Goal: Task Accomplishment & Management: Use online tool/utility

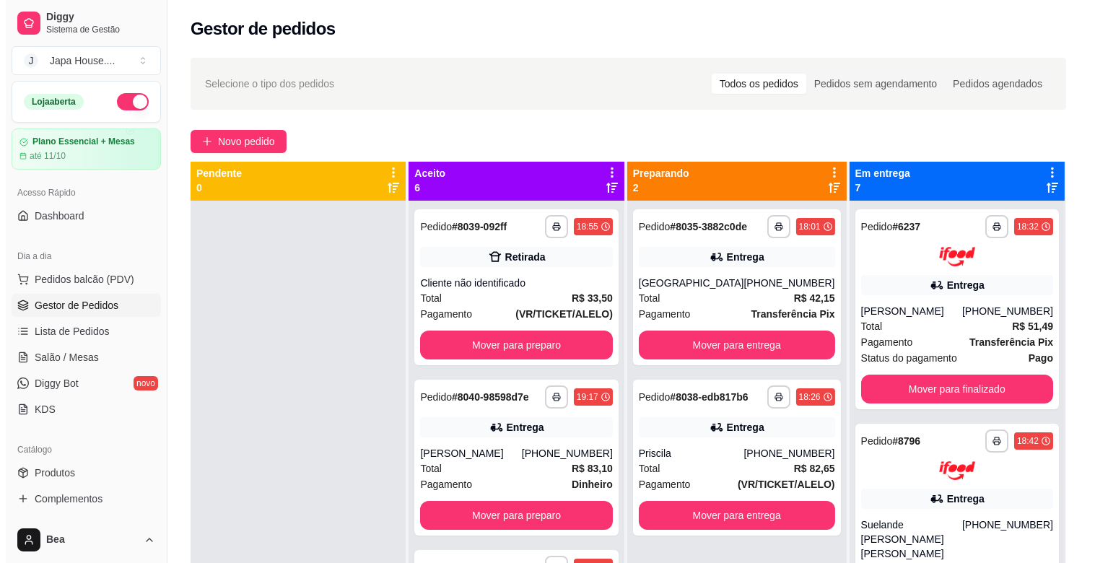
scroll to position [2, 0]
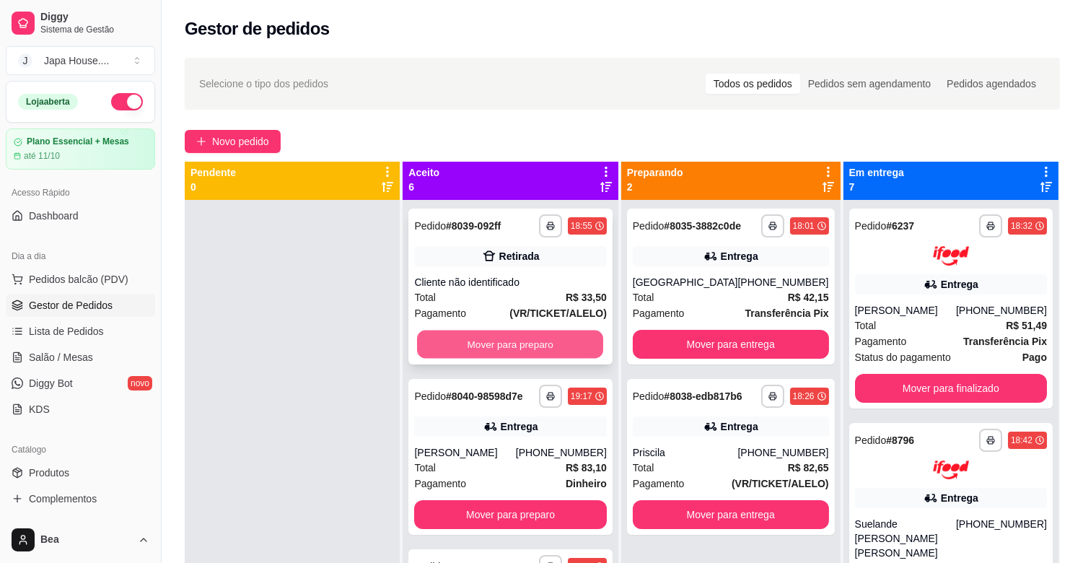
click at [541, 344] on button "Mover para preparo" at bounding box center [510, 345] width 186 height 28
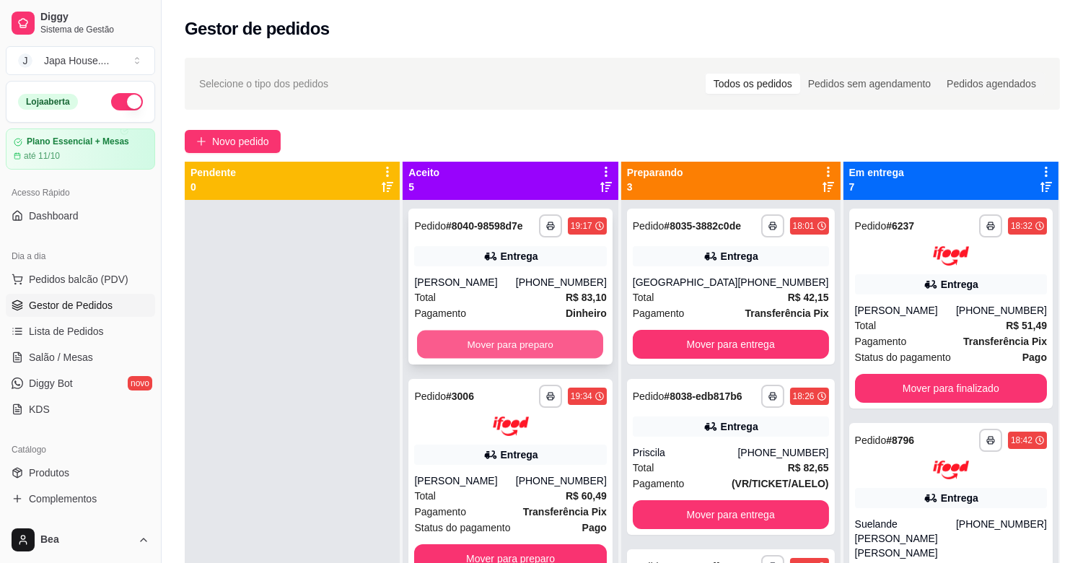
click at [527, 340] on button "Mover para preparo" at bounding box center [510, 345] width 186 height 28
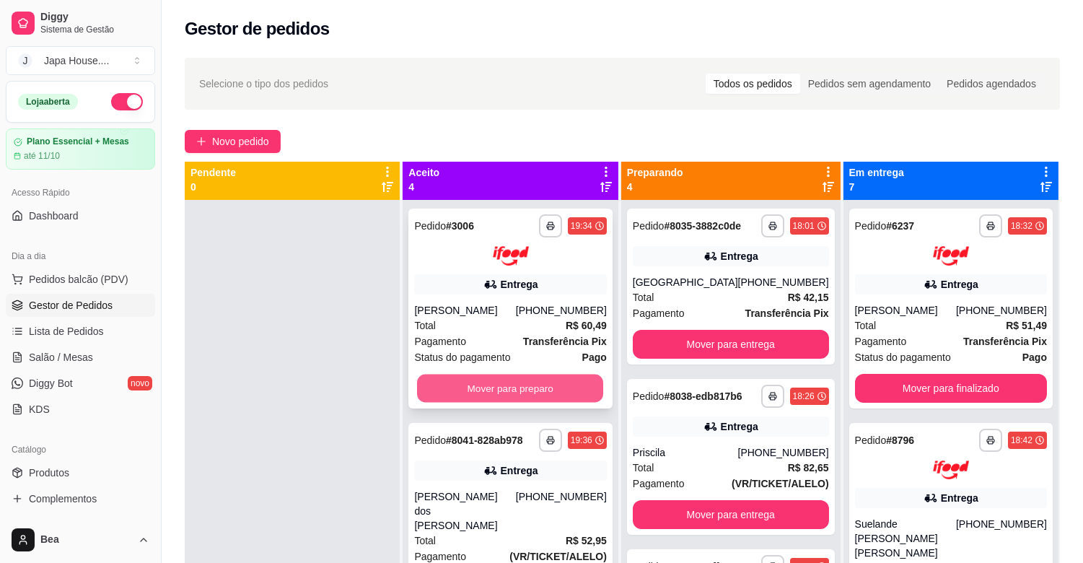
click at [536, 384] on button "Mover para preparo" at bounding box center [510, 388] width 186 height 28
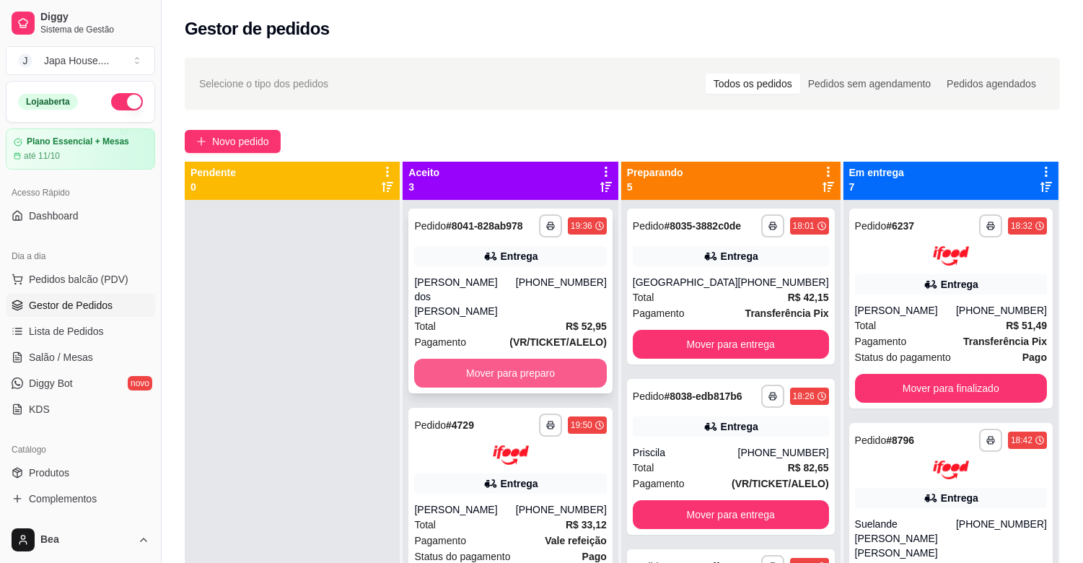
click at [502, 359] on button "Mover para preparo" at bounding box center [510, 373] width 192 height 29
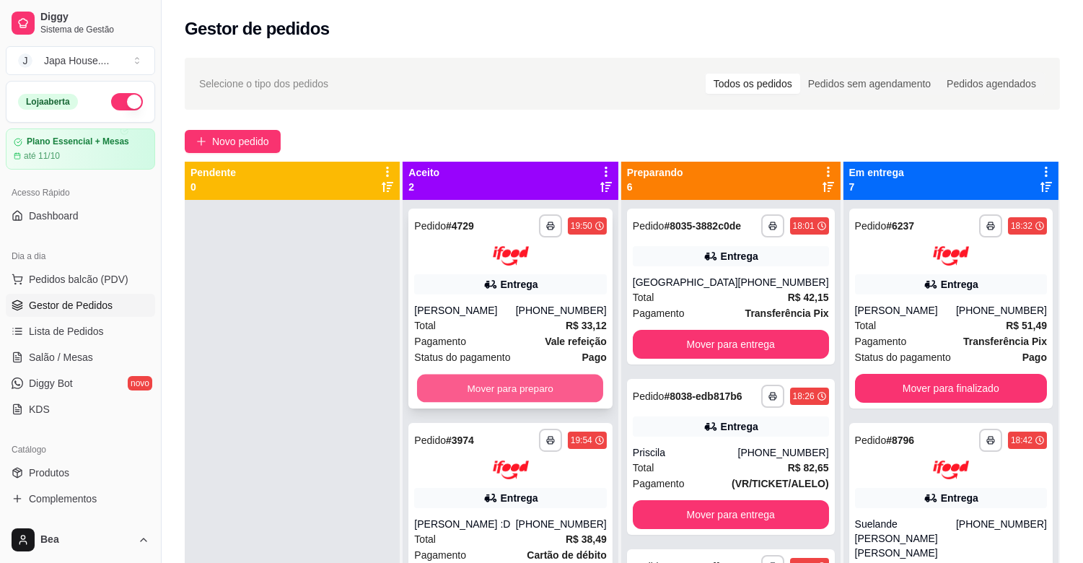
click at [506, 392] on button "Mover para preparo" at bounding box center [510, 388] width 186 height 28
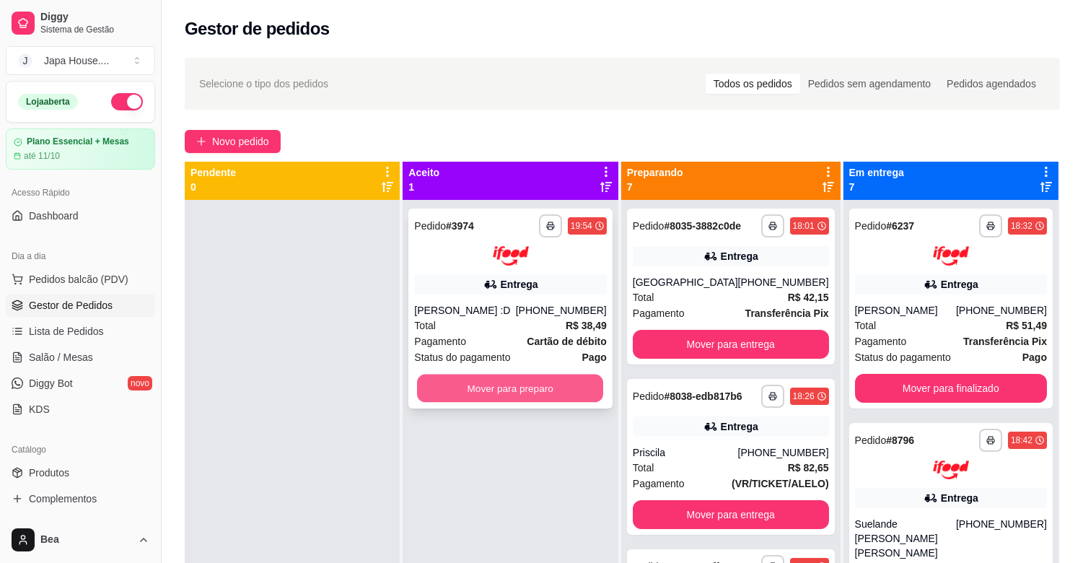
click at [463, 377] on button "Mover para preparo" at bounding box center [510, 388] width 186 height 28
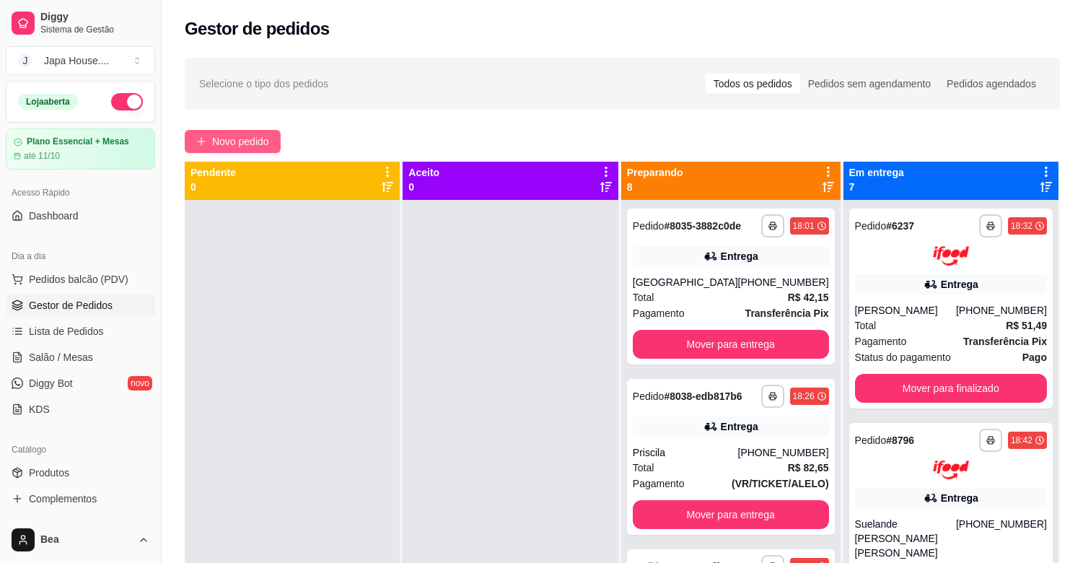
click at [245, 139] on span "Novo pedido" at bounding box center [240, 142] width 57 height 16
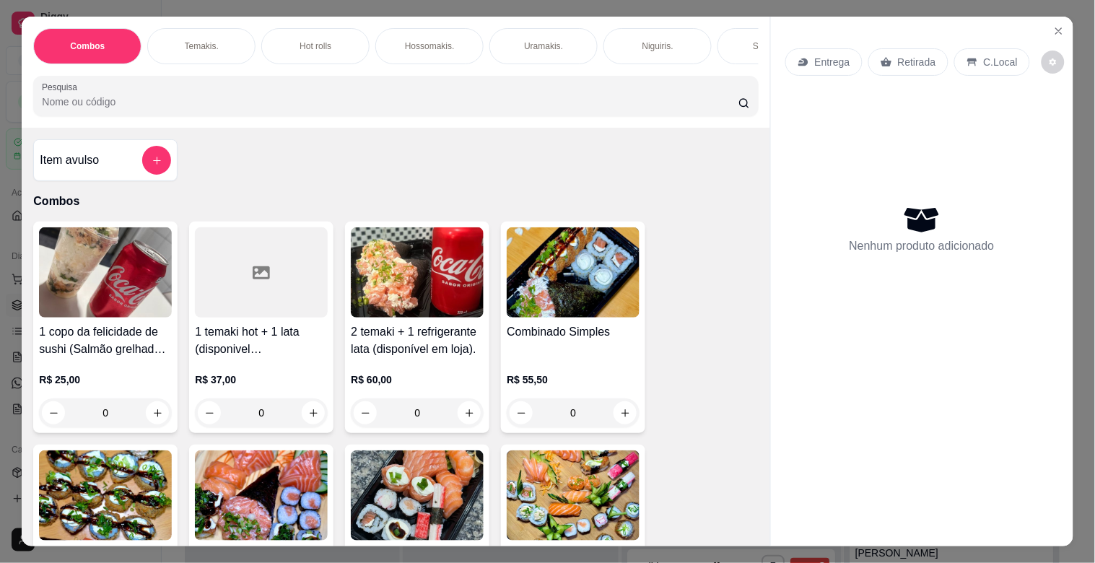
scroll to position [0, 635]
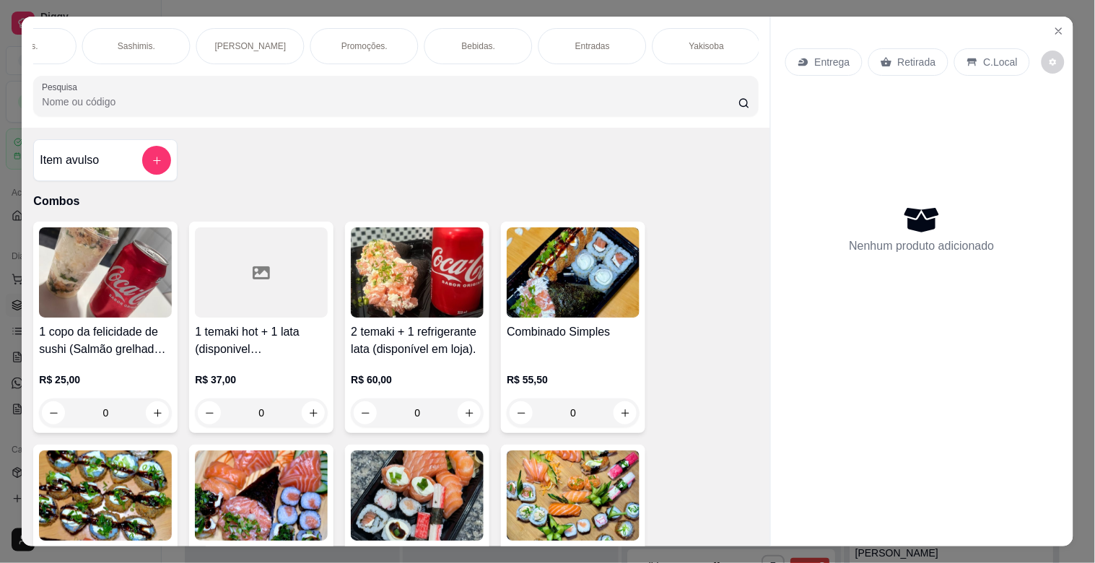
click at [565, 71] on div "Combos [PERSON_NAME]. Hot rolls Hossomakis. [GEOGRAPHIC_DATA]. Niguiris. Sashim…" at bounding box center [396, 72] width 748 height 111
click at [152, 36] on div "Yakisoba" at bounding box center [135, 46] width 108 height 36
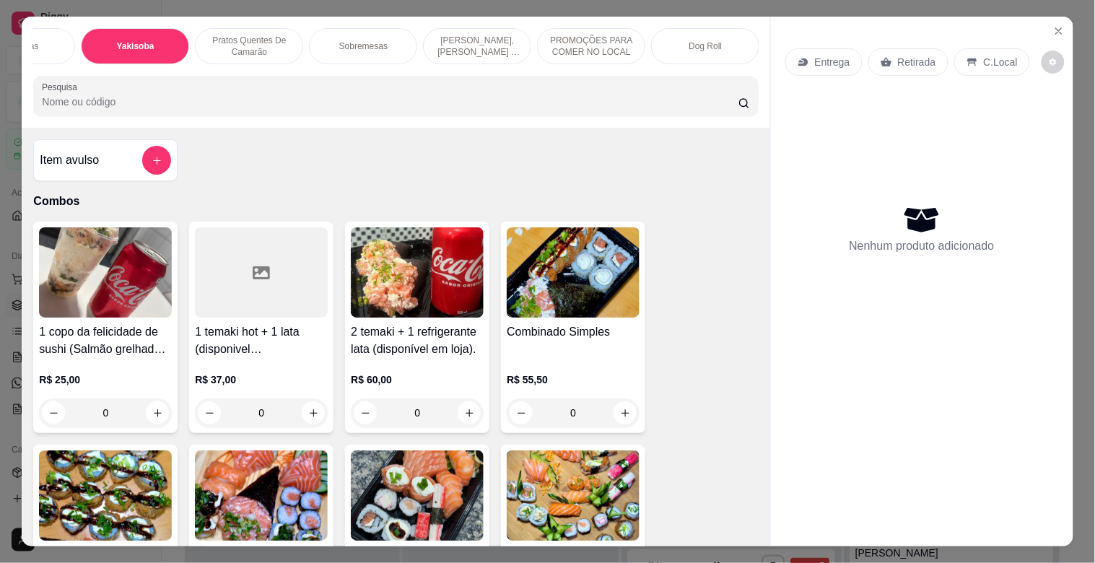
scroll to position [35, 0]
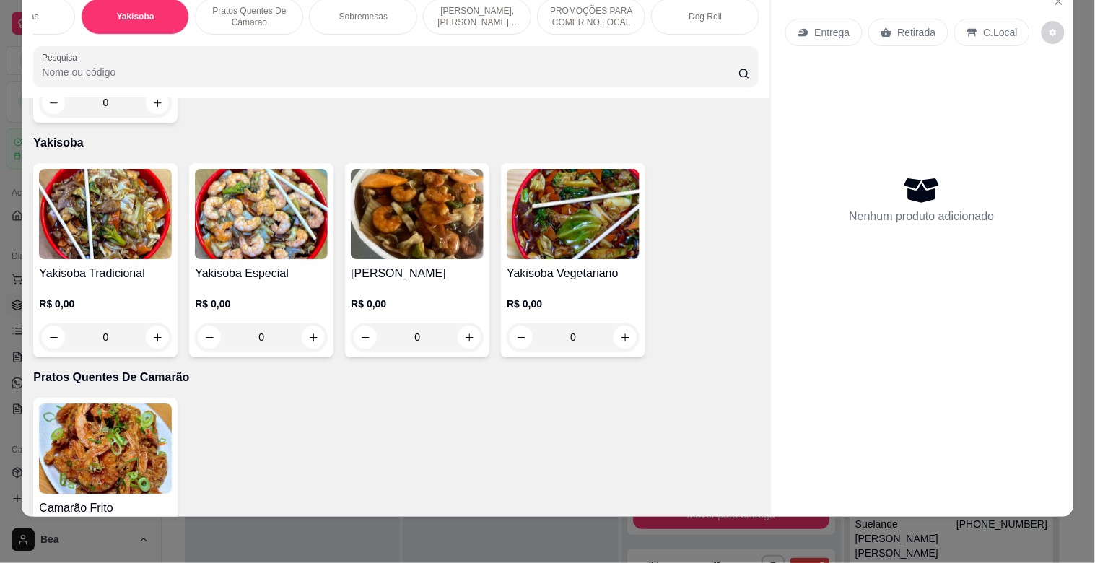
click at [125, 265] on h4 "Yakisoba Tradicional" at bounding box center [105, 273] width 133 height 17
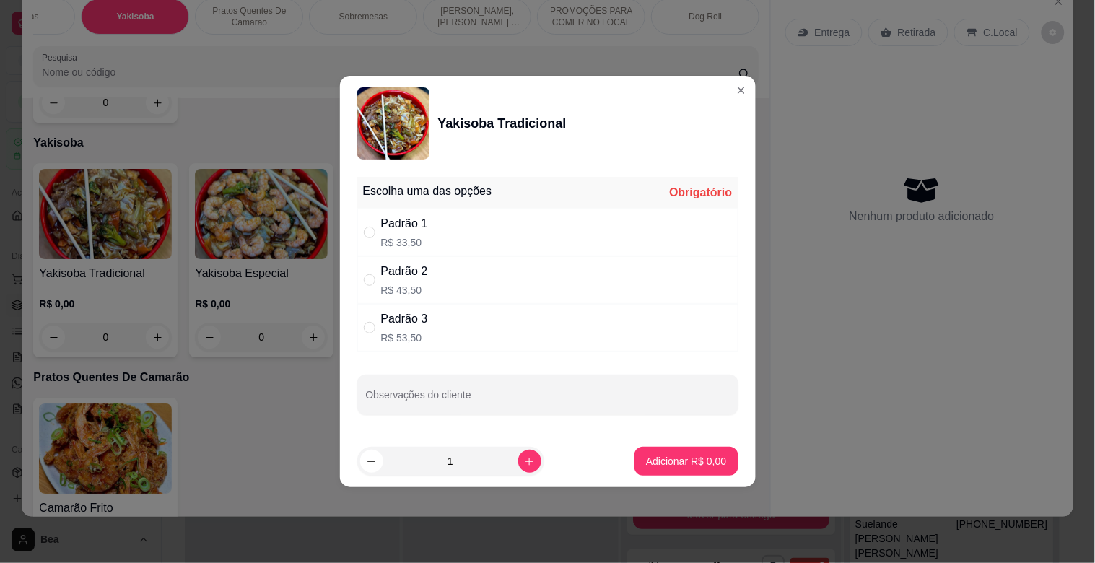
click at [450, 336] on div "Padrão 3 R$ 53,50" at bounding box center [547, 328] width 381 height 48
radio input "true"
click at [665, 455] on p "Adicionar R$ 53,50" at bounding box center [684, 461] width 84 height 14
type input "1"
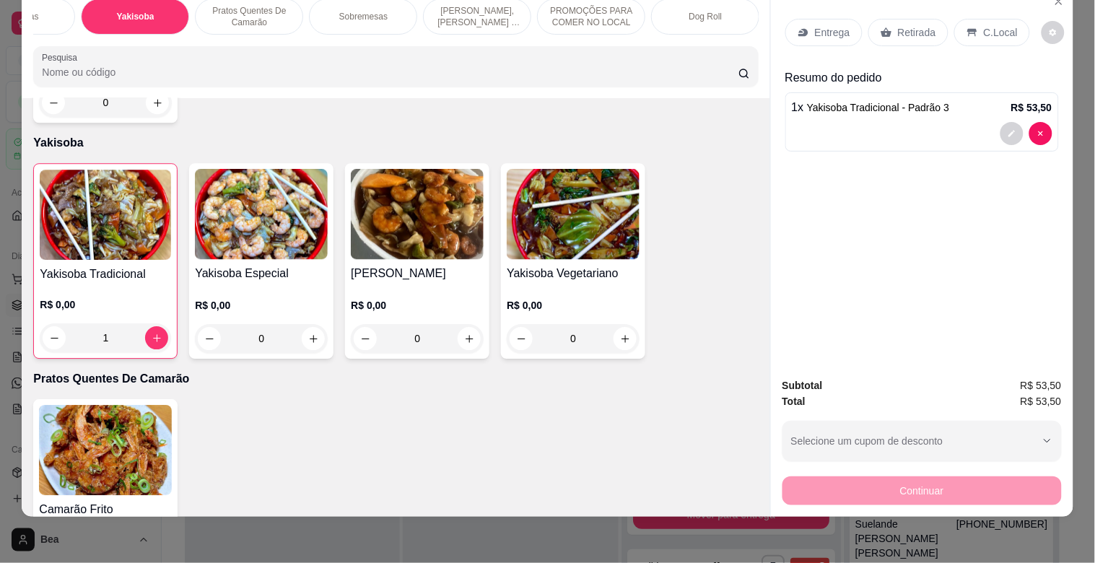
click at [798, 29] on icon at bounding box center [802, 33] width 9 height 8
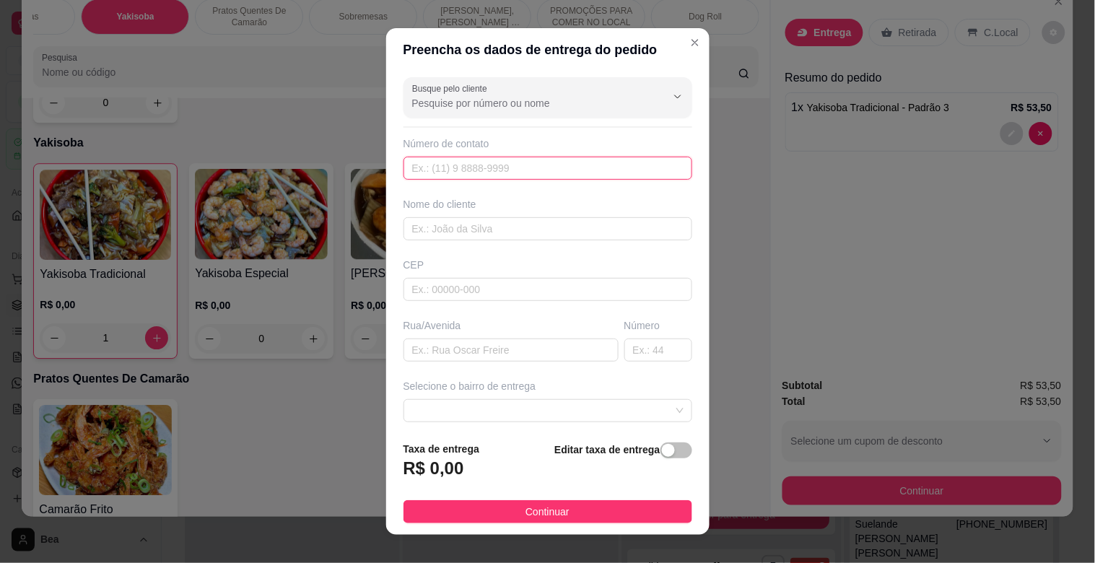
click at [451, 172] on input "text" at bounding box center [547, 168] width 289 height 23
click at [499, 231] on input "text" at bounding box center [547, 228] width 289 height 23
type input "VIVIANE"
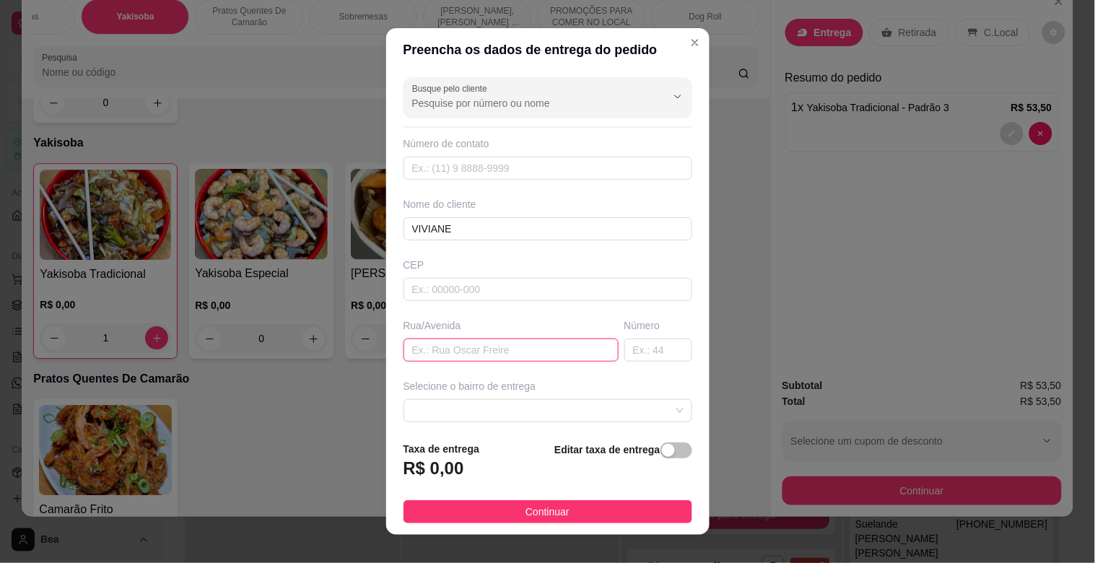
click at [467, 346] on input "text" at bounding box center [510, 349] width 215 height 23
type input "AV DAS MARGARIGAS"
click at [624, 352] on input "text" at bounding box center [658, 349] width 68 height 23
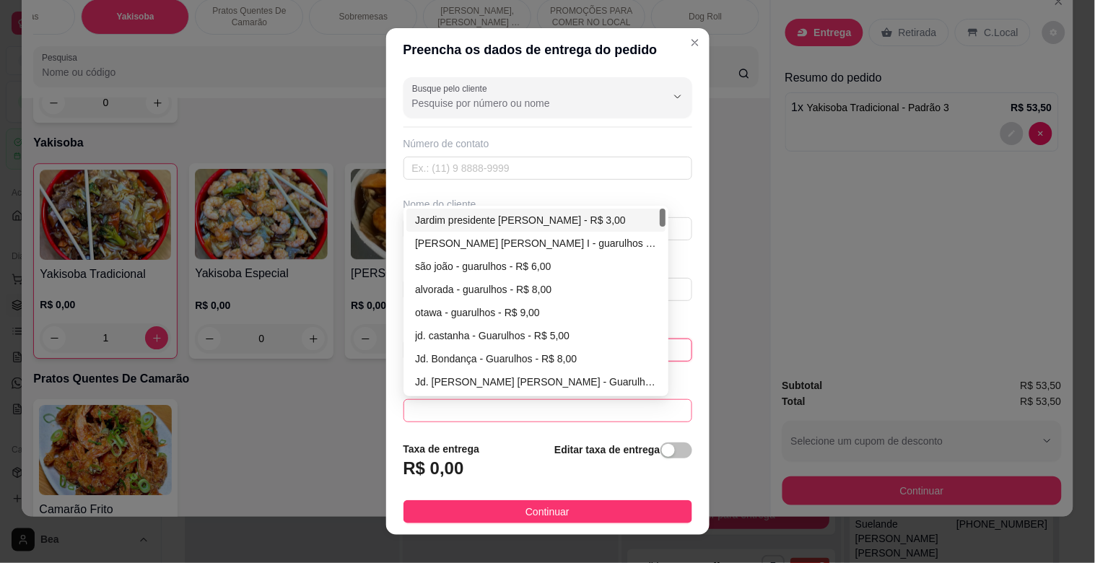
click at [607, 406] on span at bounding box center [547, 411] width 271 height 22
type input "1090"
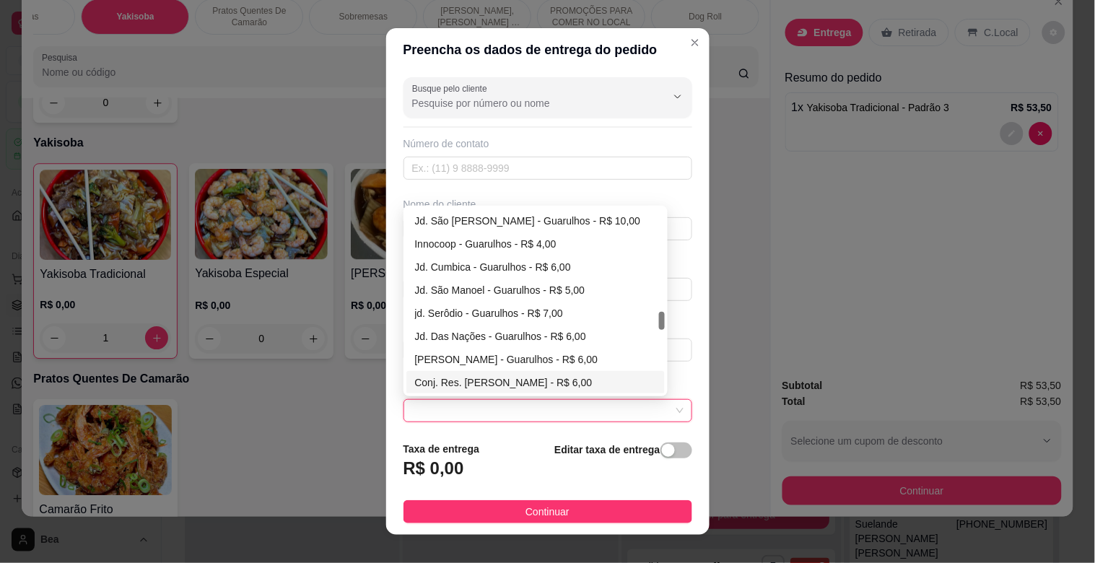
scroll to position [1039, 0]
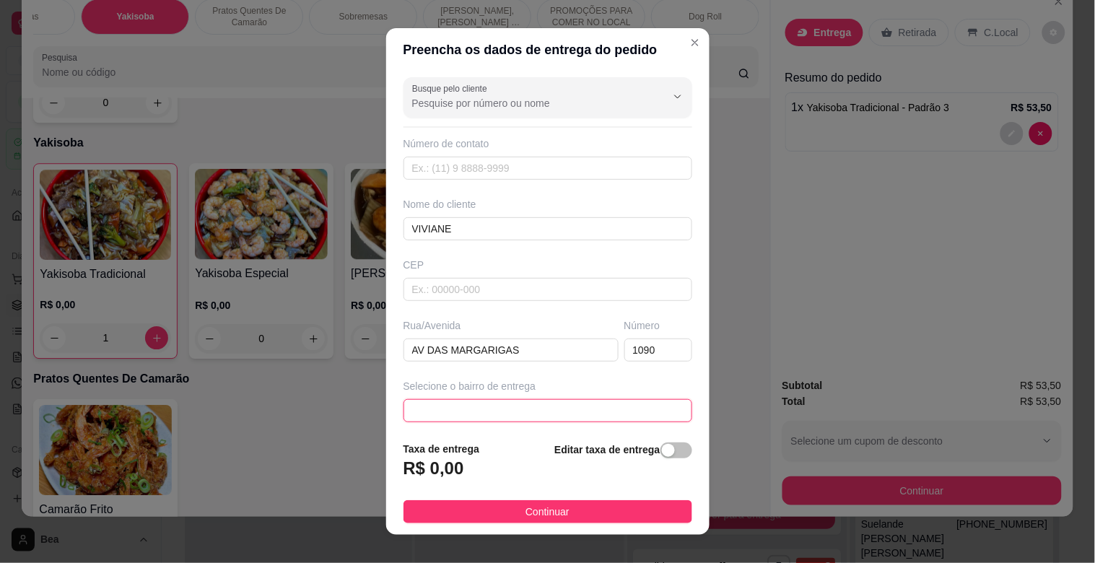
click at [479, 417] on span at bounding box center [547, 411] width 271 height 22
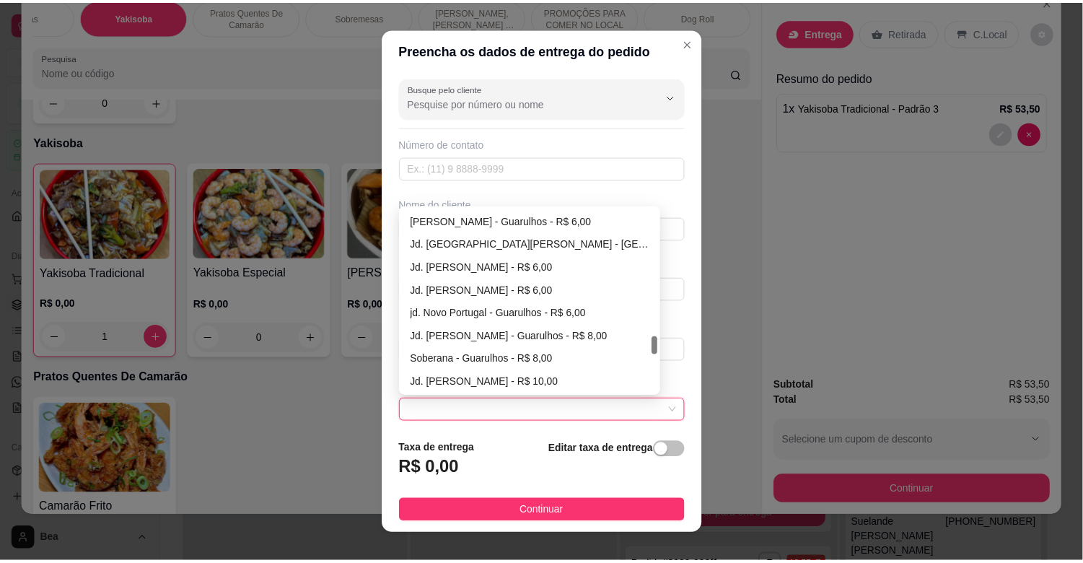
scroll to position [1270, 0]
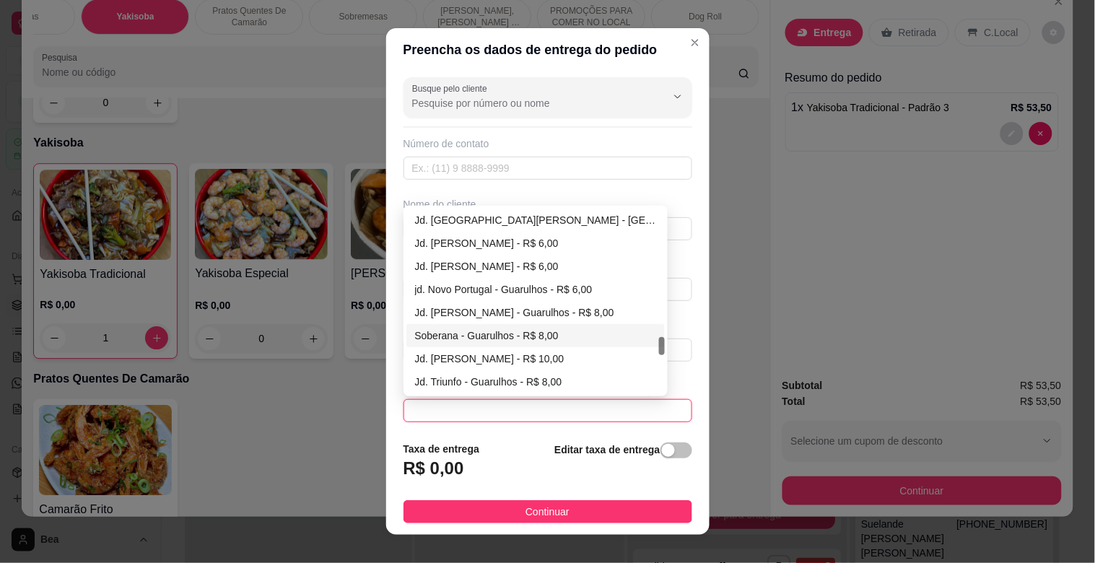
click at [479, 336] on div "Soberana - Guarulhos - R$ 8,00" at bounding box center [536, 336] width 242 height 16
type input "Guarulhos"
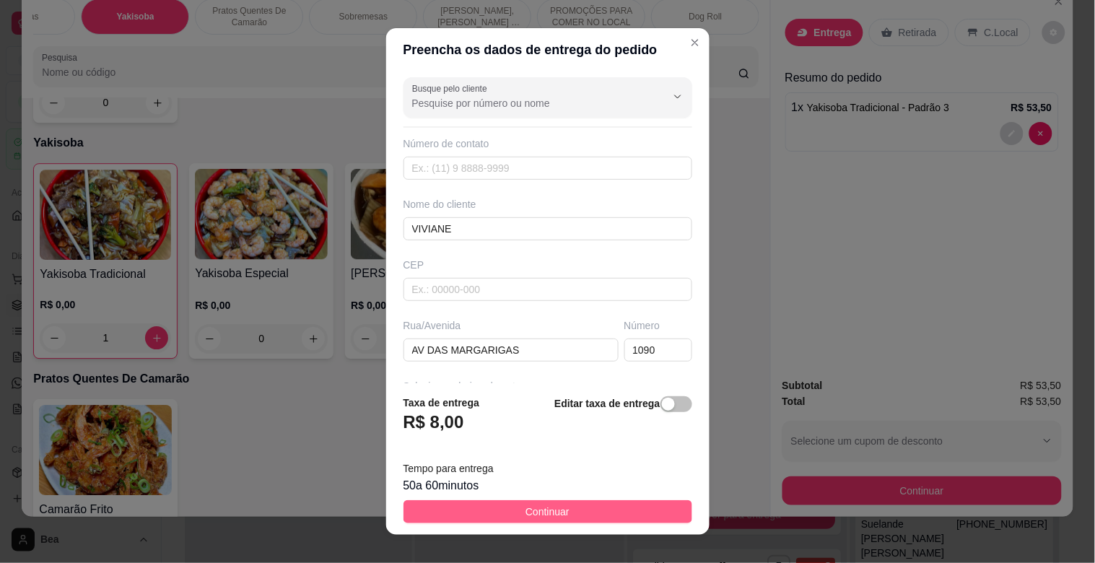
click at [507, 507] on button "Continuar" at bounding box center [547, 511] width 289 height 23
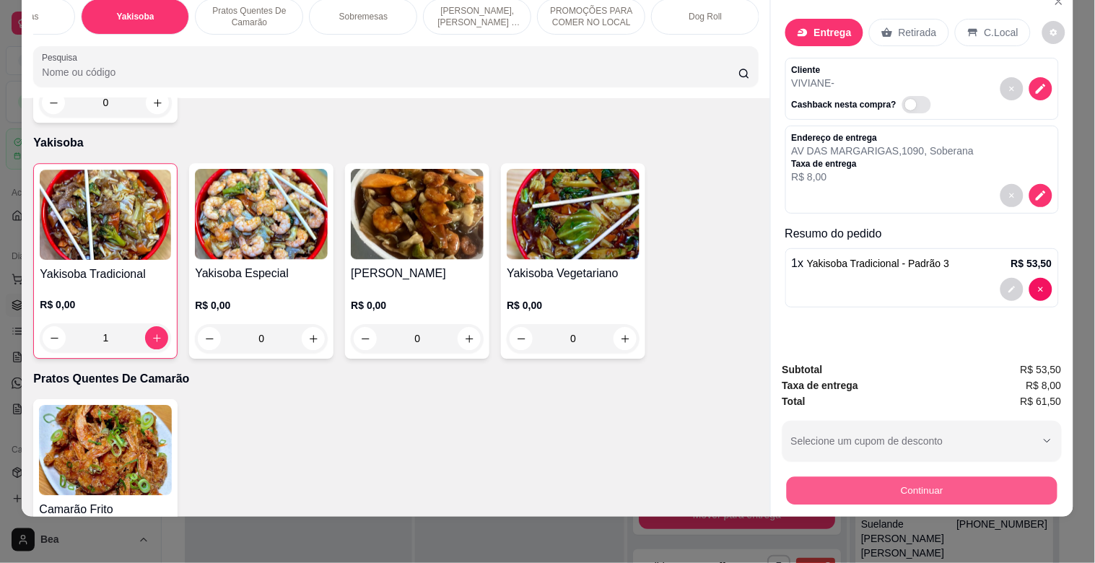
click at [883, 476] on button "Continuar" at bounding box center [921, 490] width 271 height 28
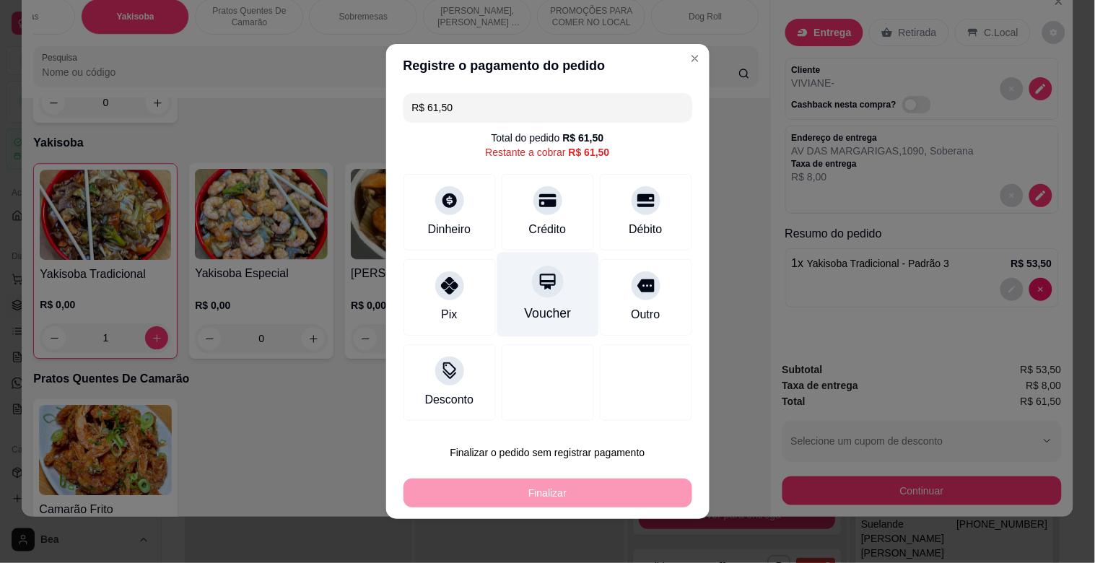
click at [498, 287] on div "Voucher" at bounding box center [548, 295] width 102 height 84
type input "R$ 0,00"
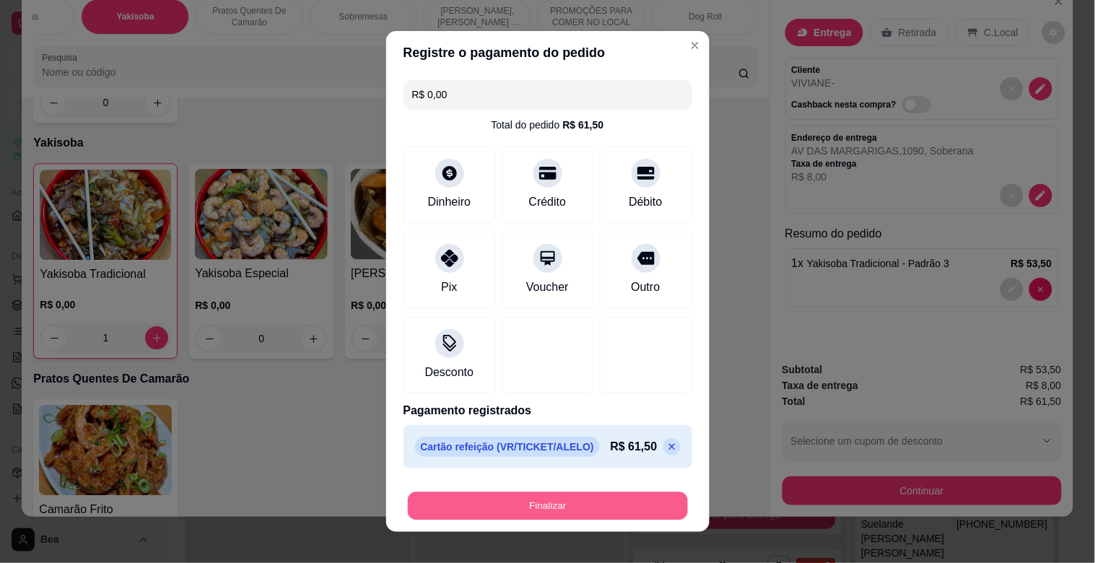
click at [507, 510] on button "Finalizar" at bounding box center [548, 506] width 280 height 28
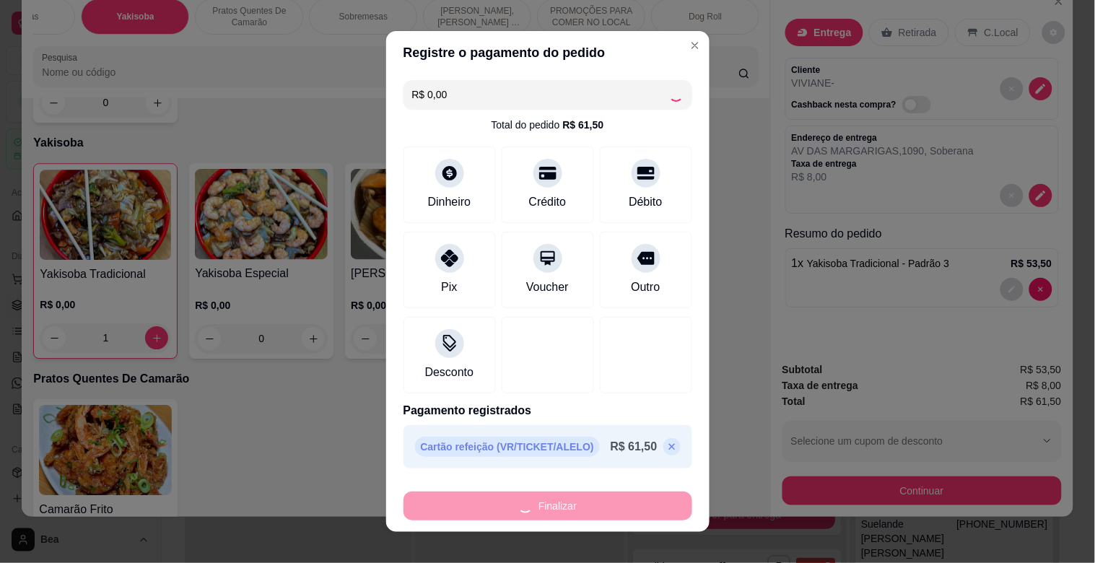
type input "0"
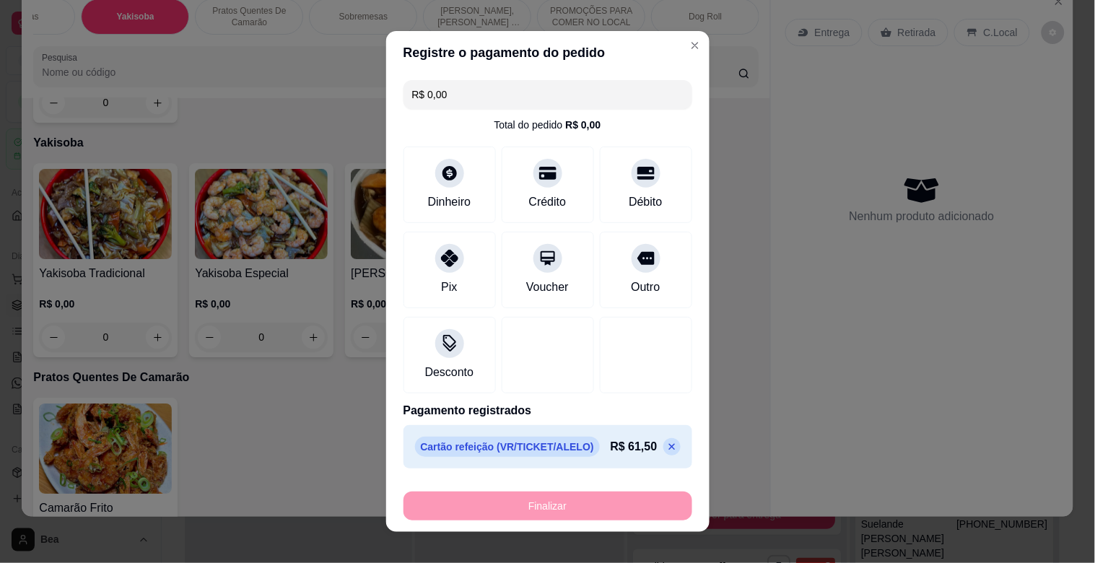
type input "-R$ 61,50"
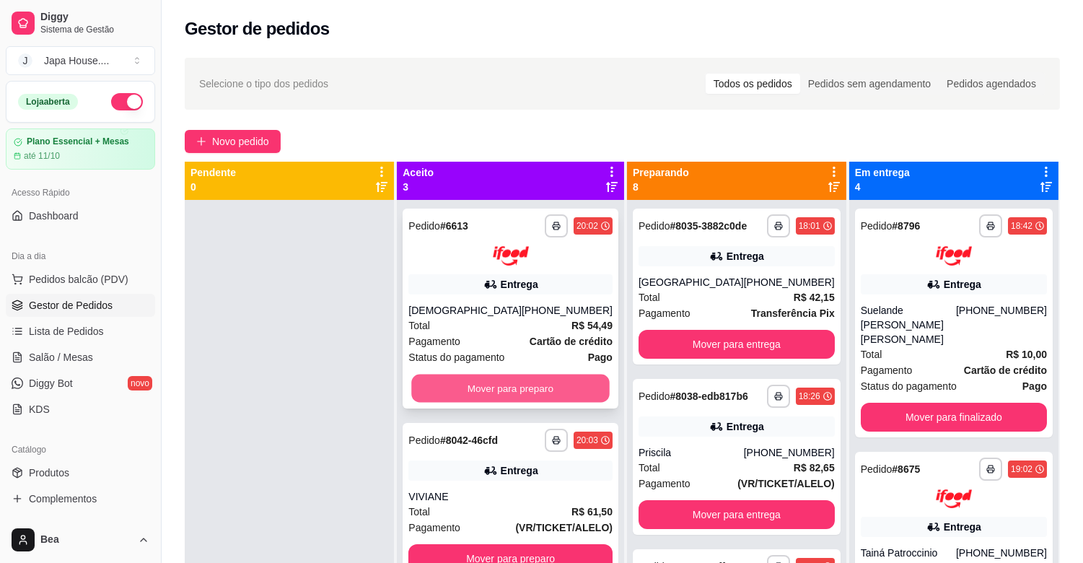
click at [494, 380] on button "Mover para preparo" at bounding box center [511, 388] width 198 height 28
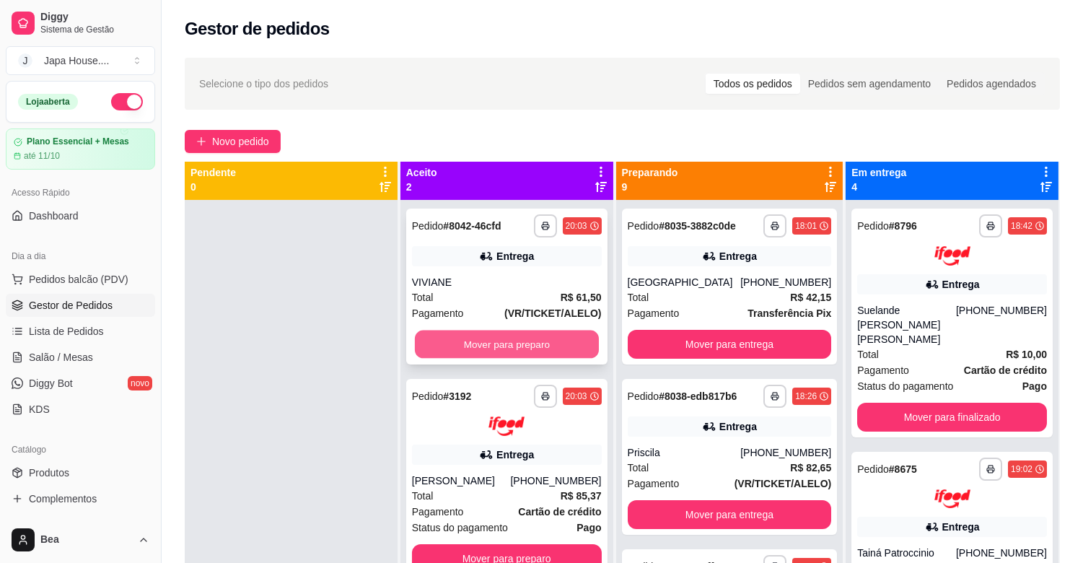
click at [499, 340] on button "Mover para preparo" at bounding box center [507, 345] width 184 height 28
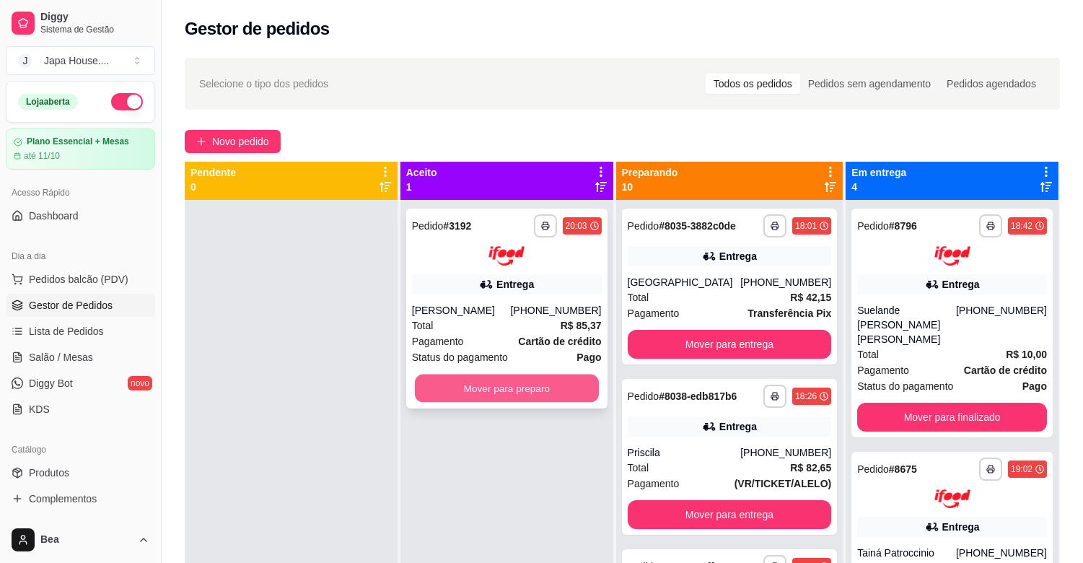
click at [523, 380] on button "Mover para preparo" at bounding box center [507, 388] width 184 height 28
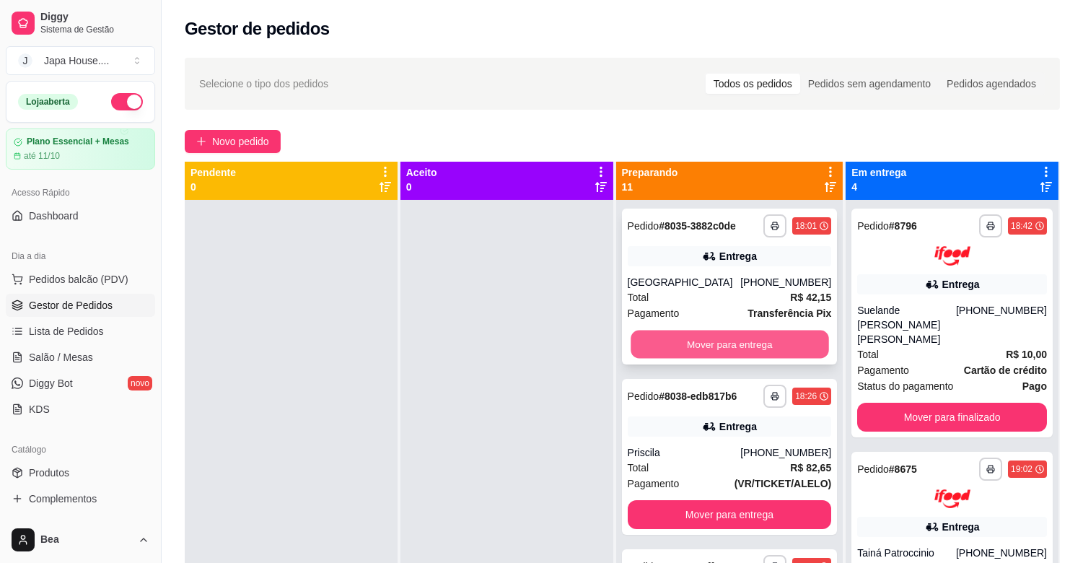
click at [691, 340] on button "Mover para entrega" at bounding box center [730, 345] width 198 height 28
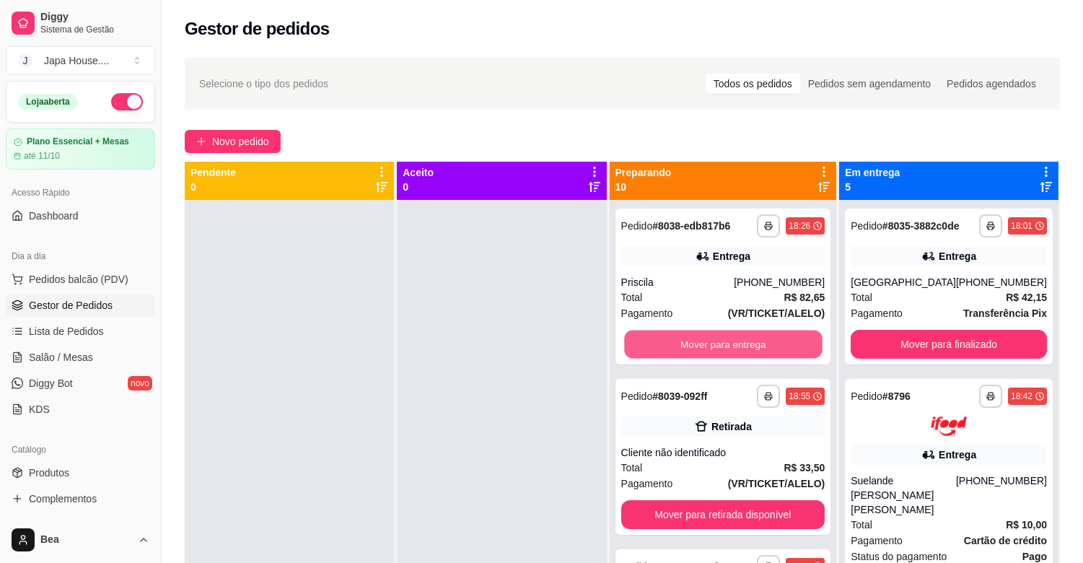
click at [691, 340] on button "Mover para entrega" at bounding box center [723, 345] width 198 height 28
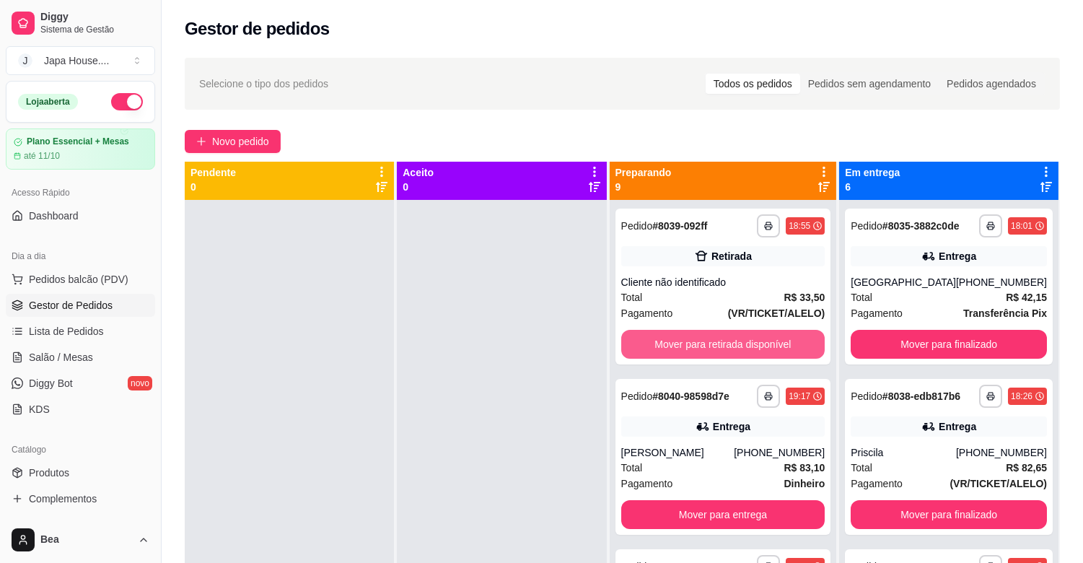
click at [691, 340] on button "Mover para retirada disponível" at bounding box center [723, 344] width 204 height 29
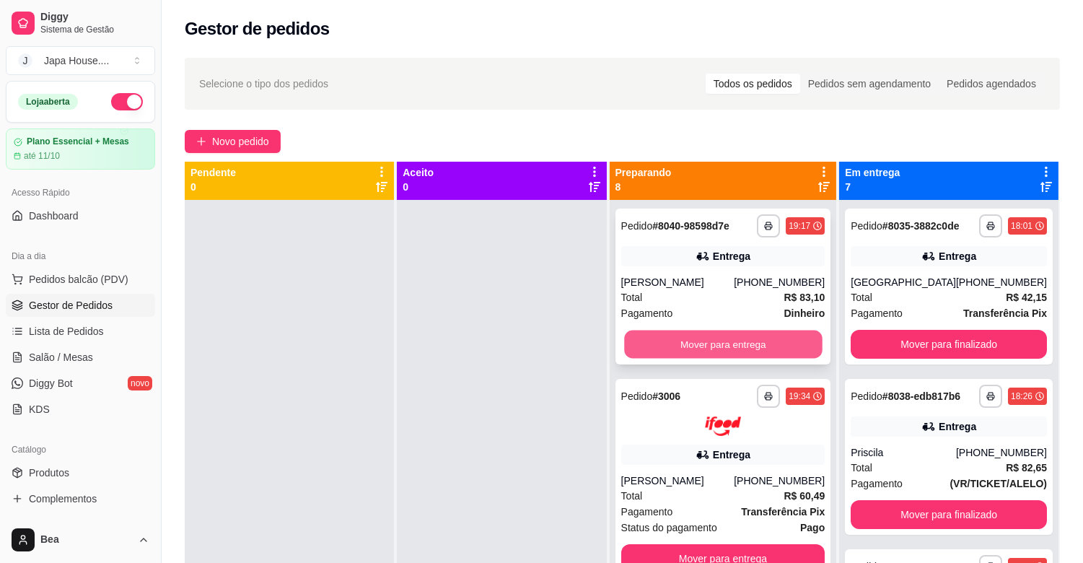
click at [720, 338] on button "Mover para entrega" at bounding box center [723, 345] width 198 height 28
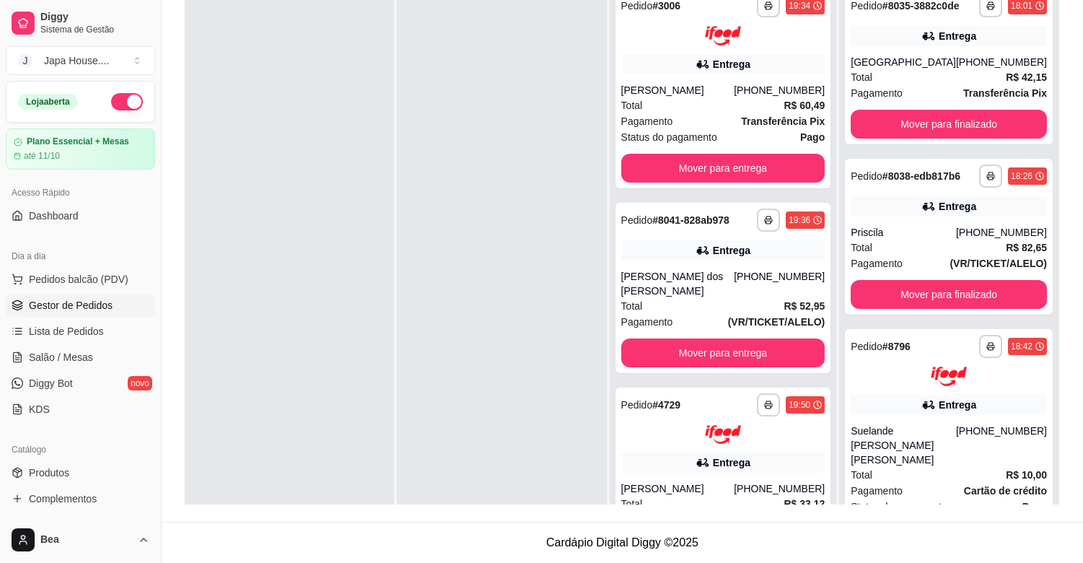
scroll to position [82, 0]
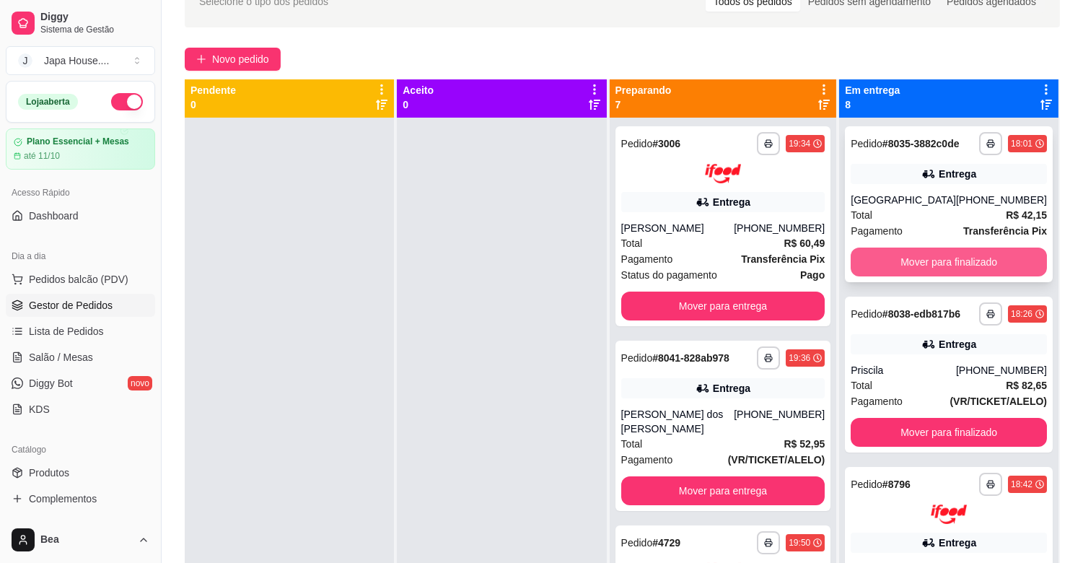
click at [958, 255] on button "Mover para finalizado" at bounding box center [949, 262] width 196 height 29
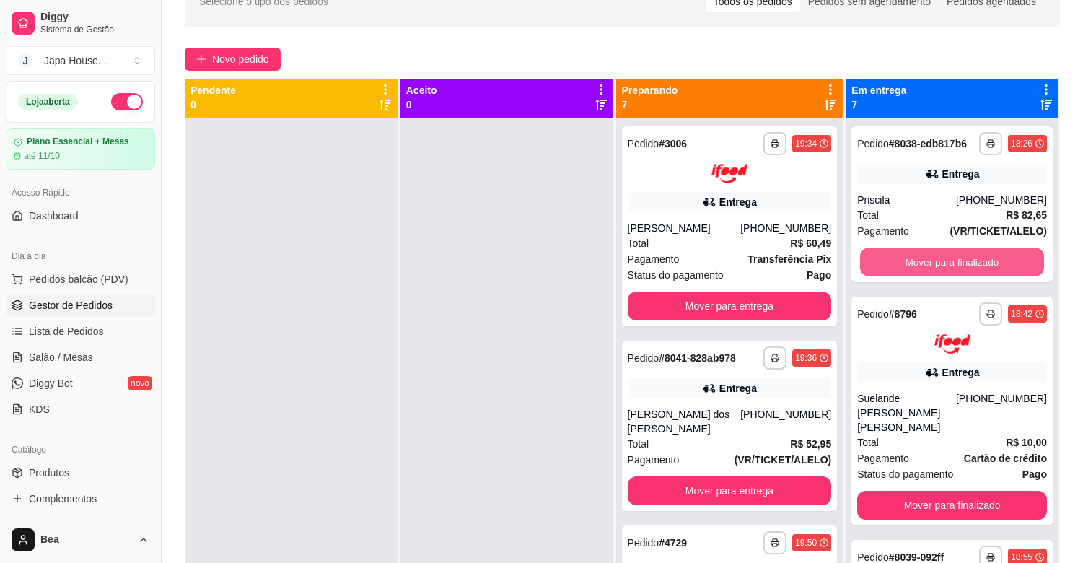
click at [958, 255] on button "Mover para finalizado" at bounding box center [952, 262] width 184 height 28
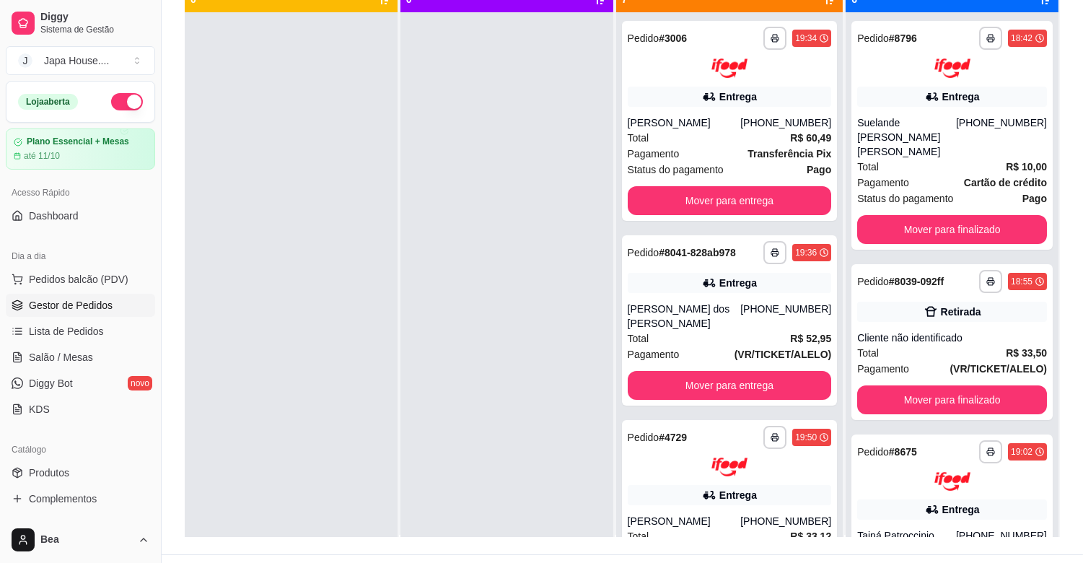
scroll to position [192, 0]
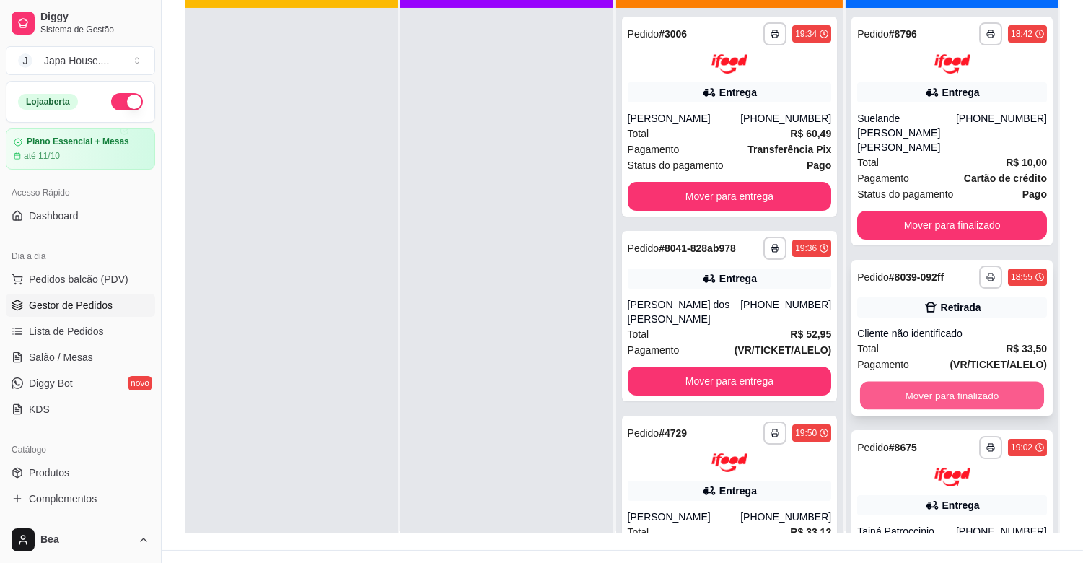
click at [964, 381] on button "Mover para finalizado" at bounding box center [952, 395] width 184 height 28
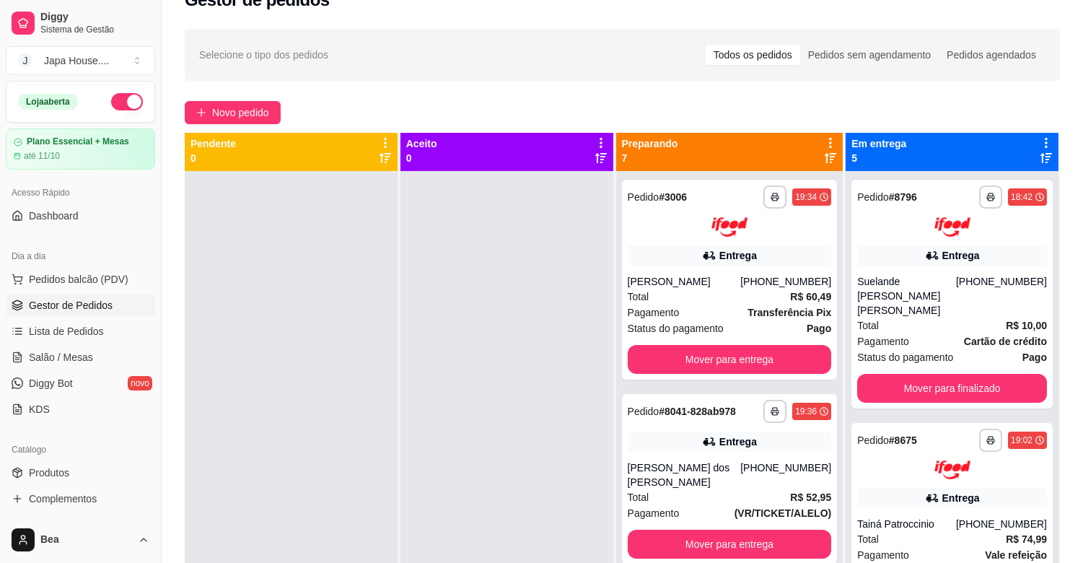
scroll to position [0, 0]
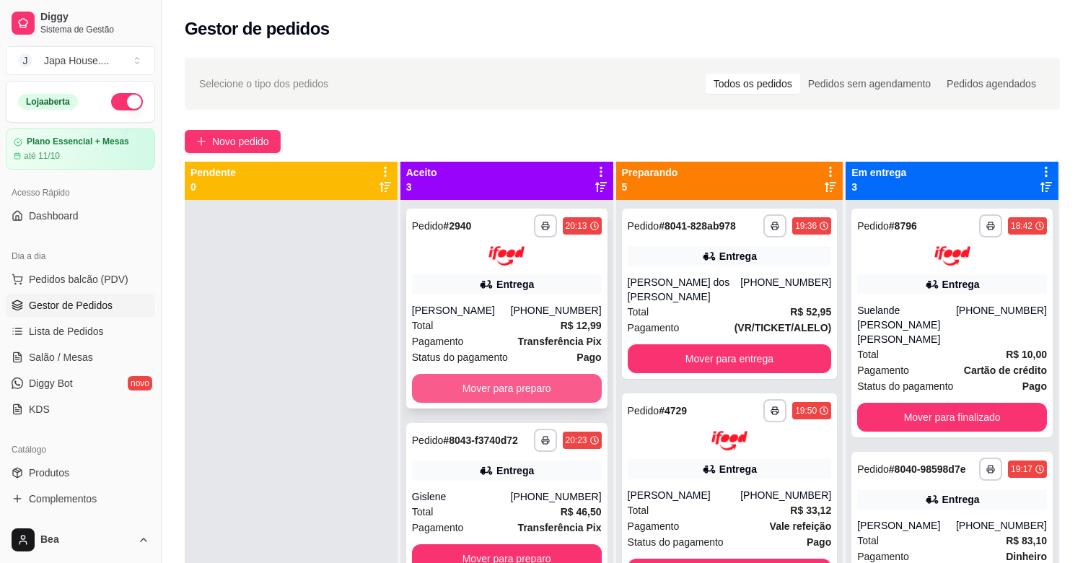
click at [494, 379] on button "Mover para preparo" at bounding box center [507, 388] width 190 height 29
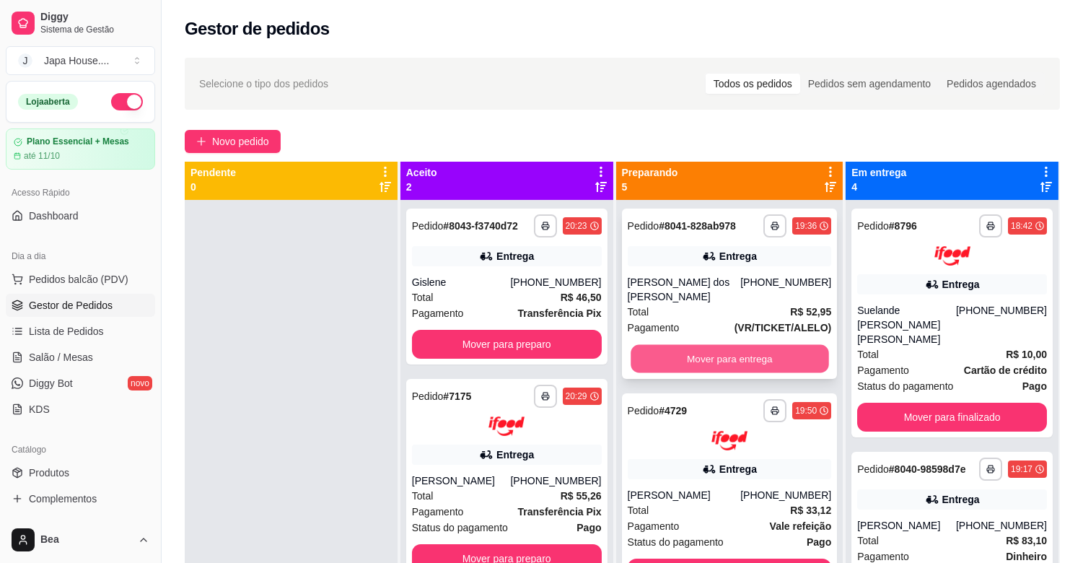
click at [684, 359] on button "Mover para entrega" at bounding box center [730, 359] width 198 height 28
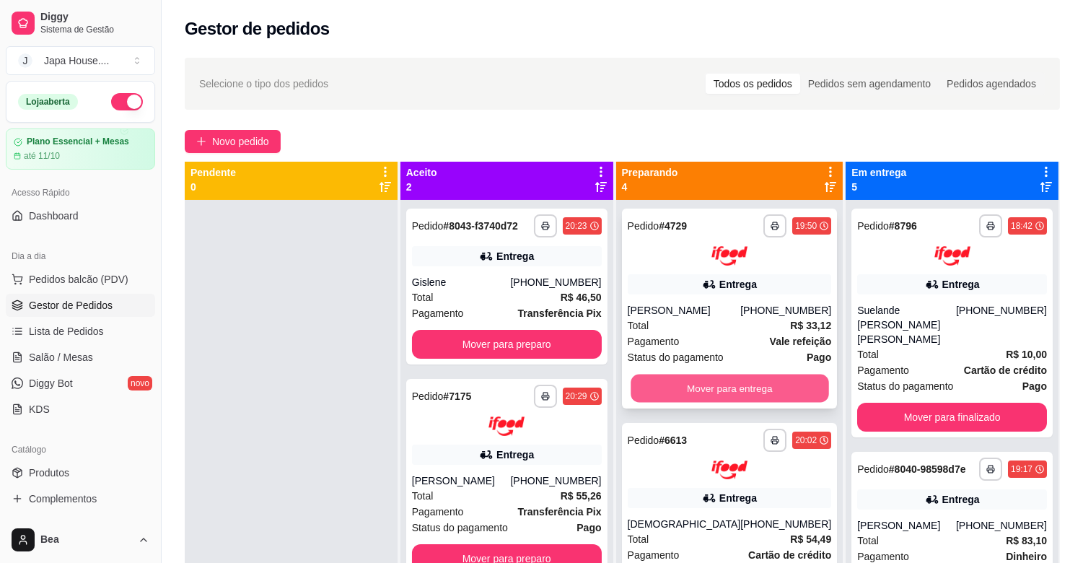
click at [705, 388] on button "Mover para entrega" at bounding box center [730, 388] width 198 height 28
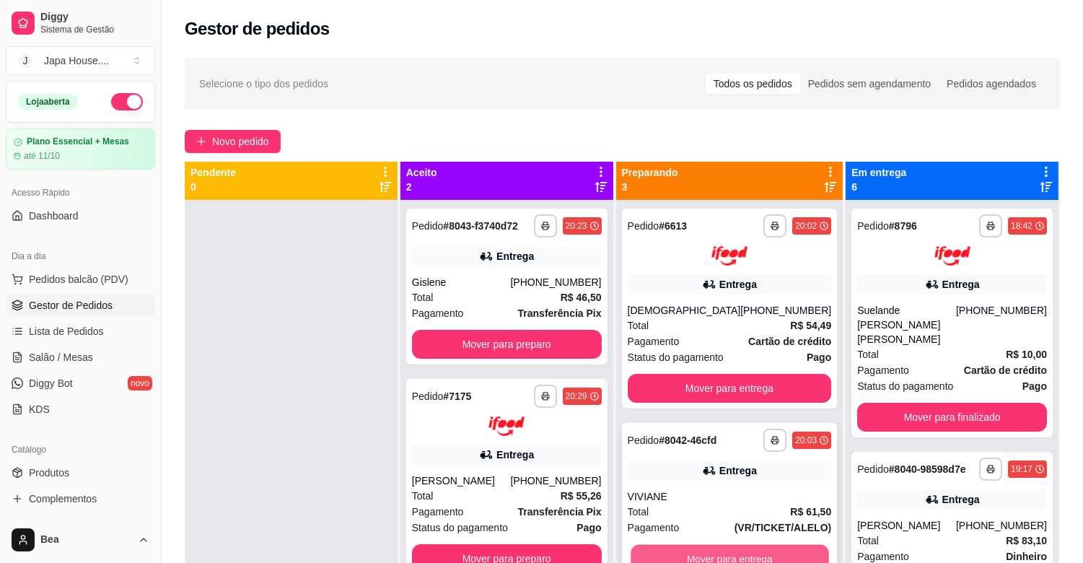
click at [735, 558] on button "Mover para entrega" at bounding box center [730, 558] width 198 height 28
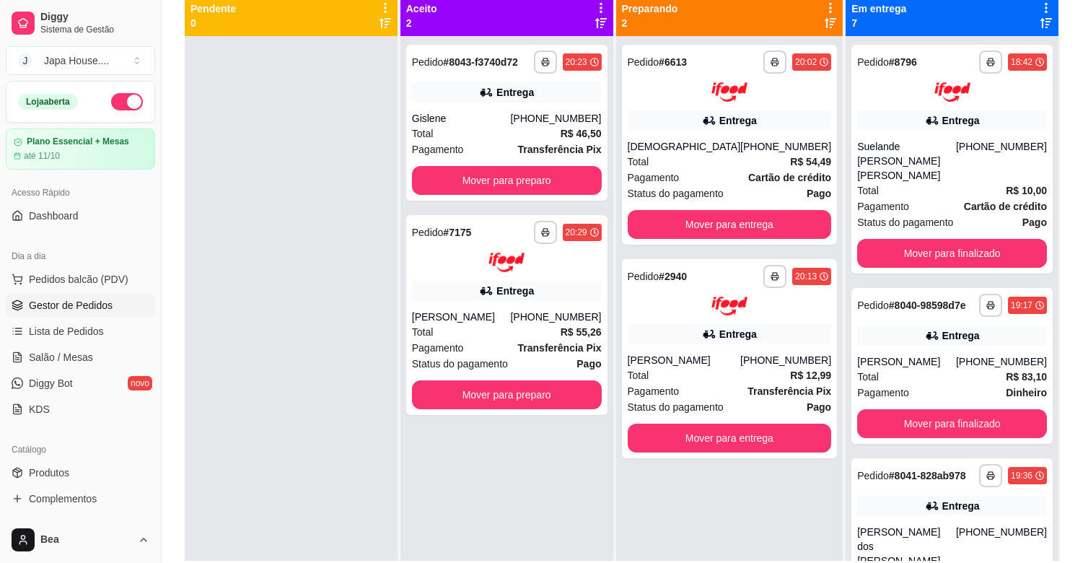
scroll to position [220, 0]
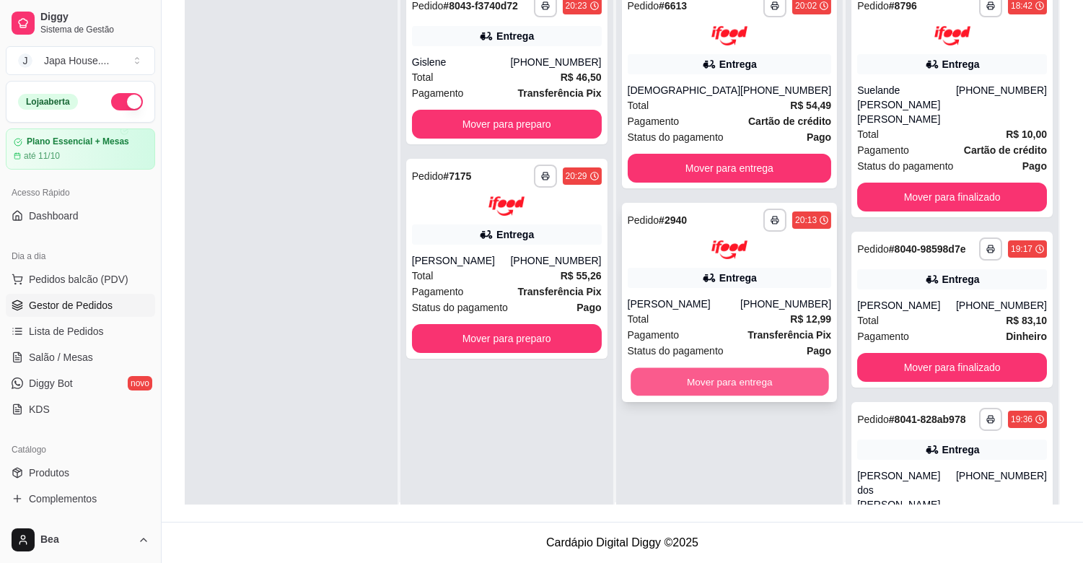
click at [748, 376] on button "Mover para entrega" at bounding box center [730, 382] width 198 height 28
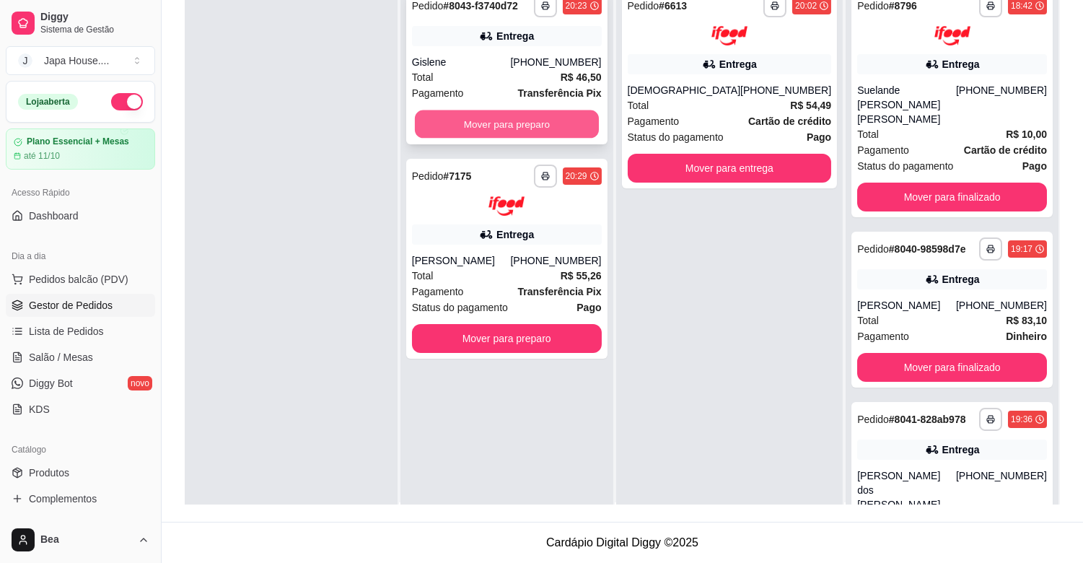
click at [561, 118] on button "Mover para preparo" at bounding box center [507, 124] width 184 height 28
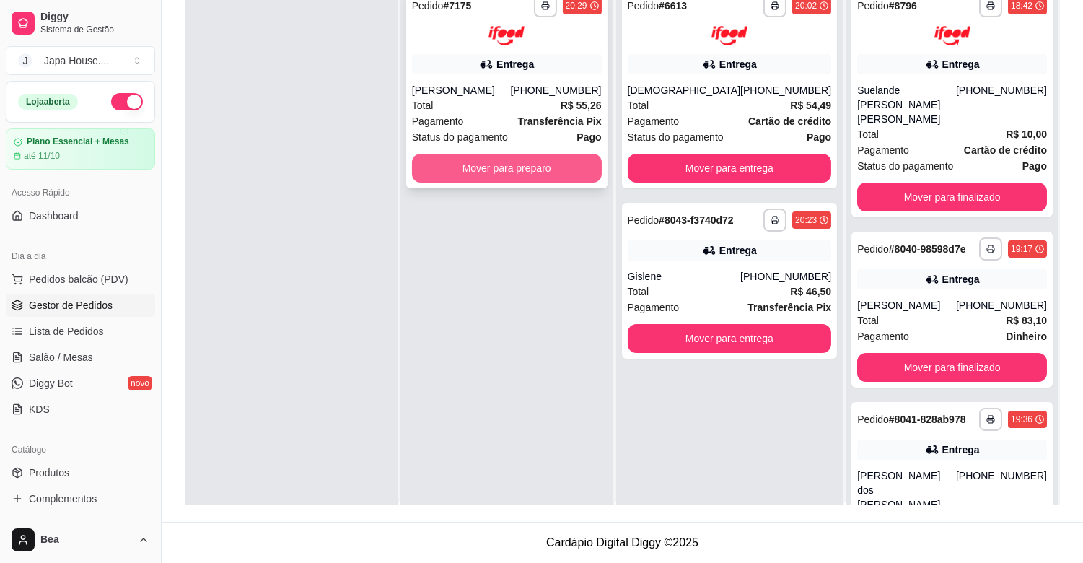
click at [525, 170] on button "Mover para preparo" at bounding box center [507, 168] width 190 height 29
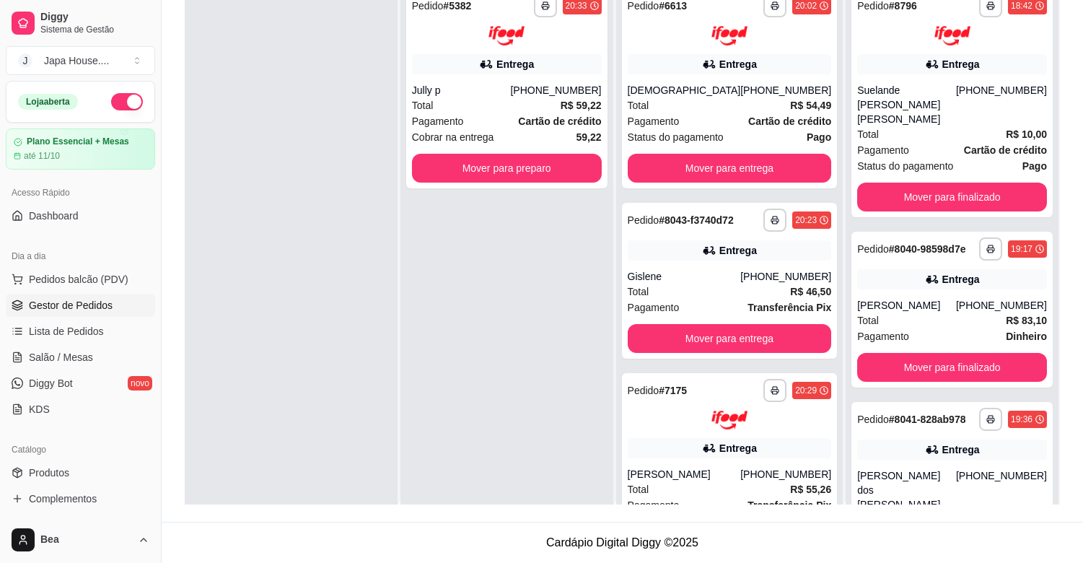
scroll to position [0, 0]
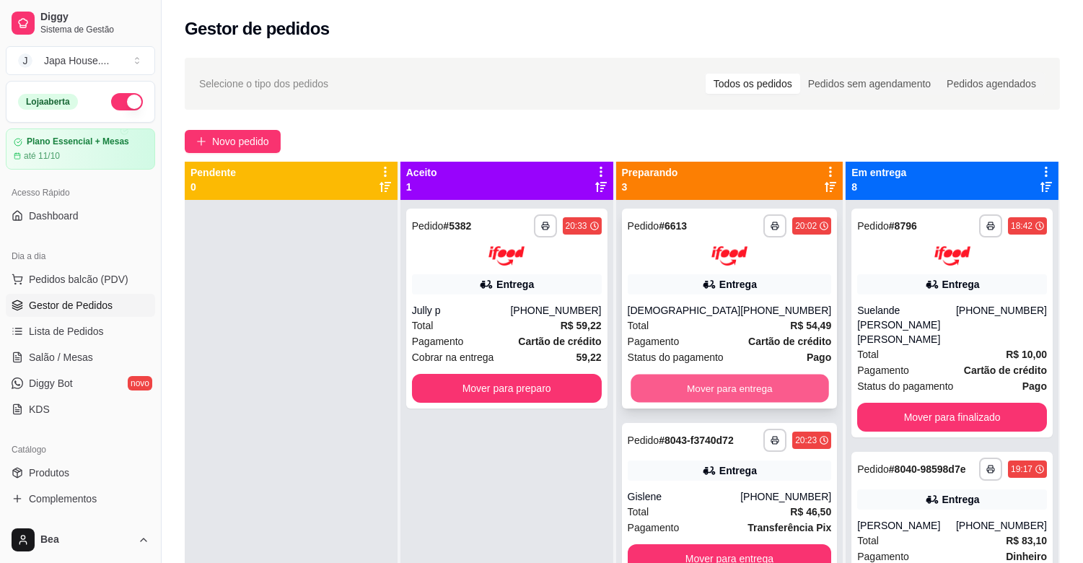
click at [712, 384] on button "Mover para entrega" at bounding box center [730, 388] width 198 height 28
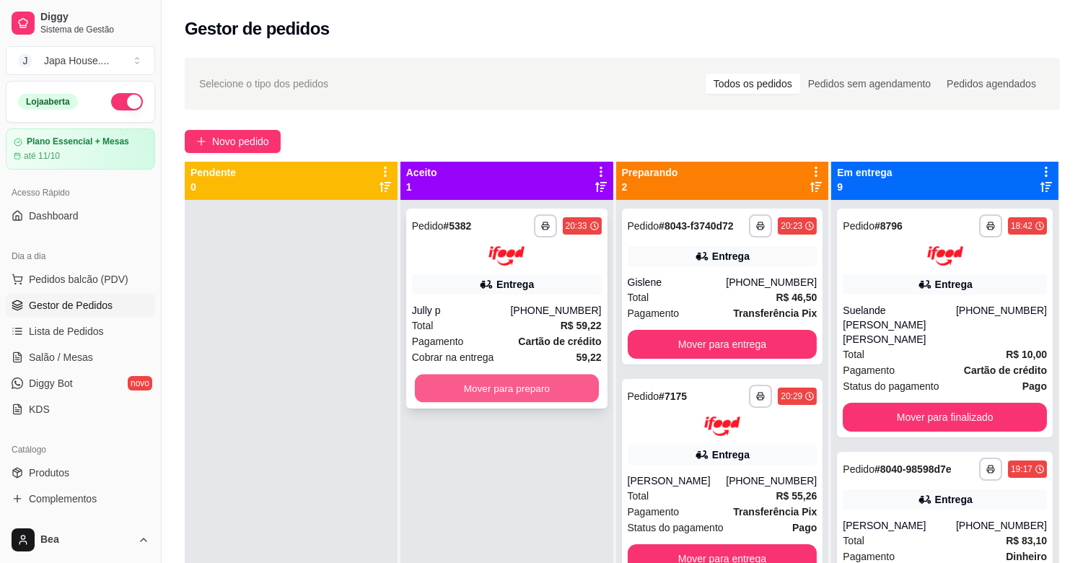
click at [536, 385] on button "Mover para preparo" at bounding box center [507, 388] width 184 height 28
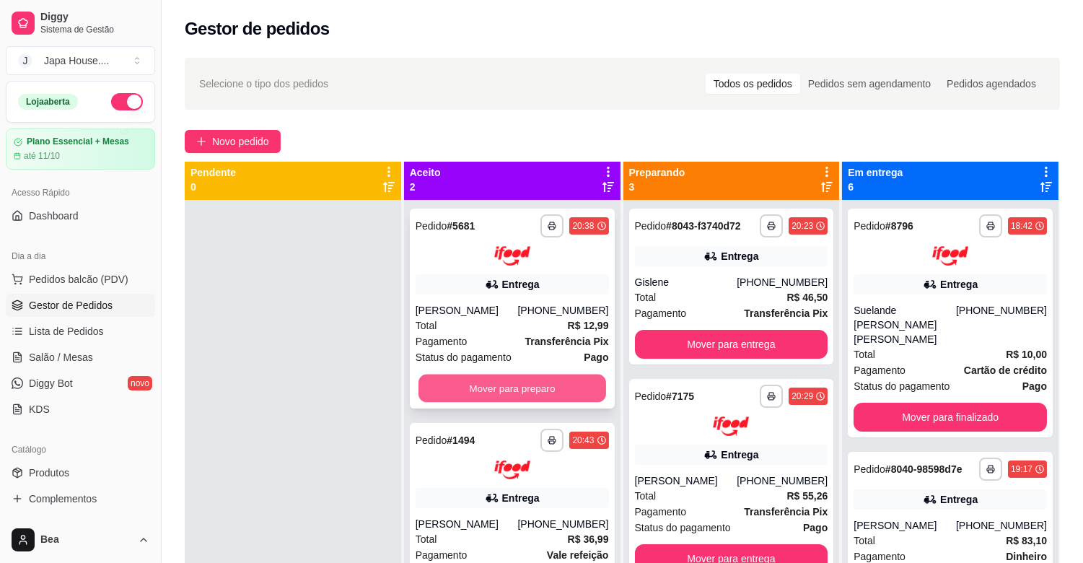
click at [550, 388] on button "Mover para preparo" at bounding box center [513, 388] width 188 height 28
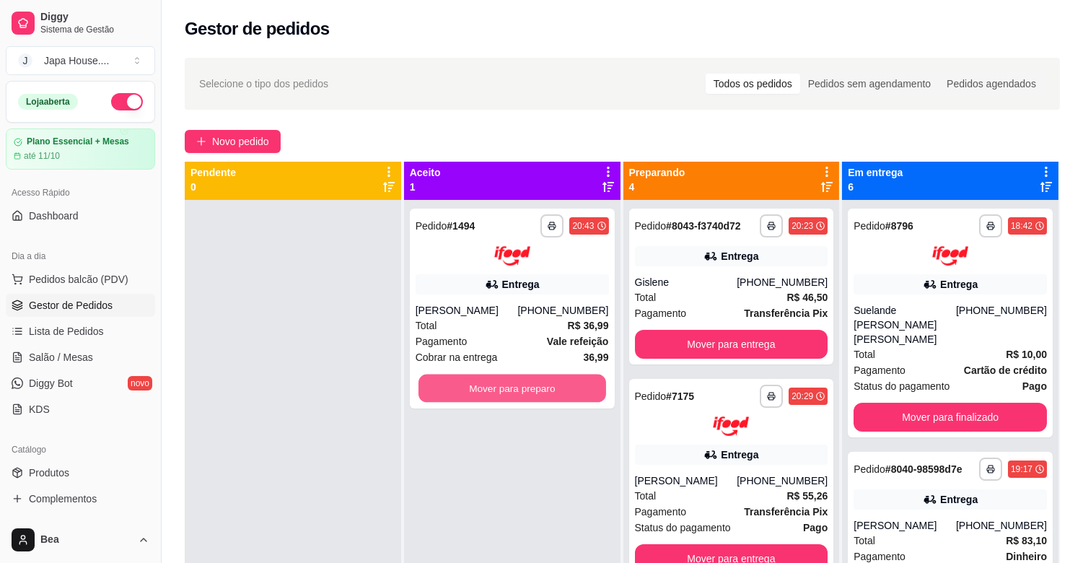
click at [550, 388] on button "Mover para preparo" at bounding box center [513, 388] width 188 height 28
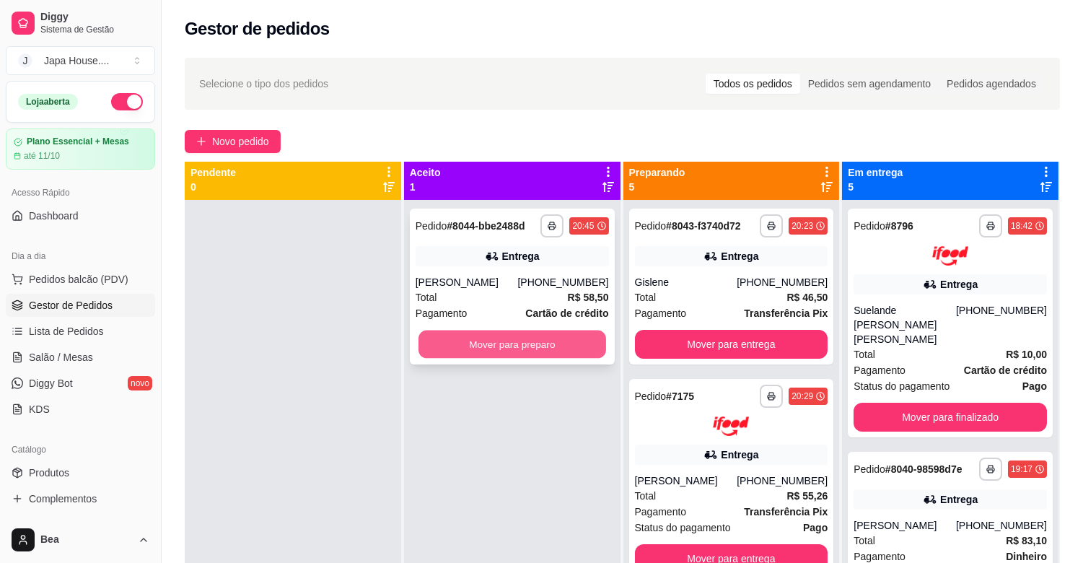
click at [445, 333] on button "Mover para preparo" at bounding box center [513, 345] width 188 height 28
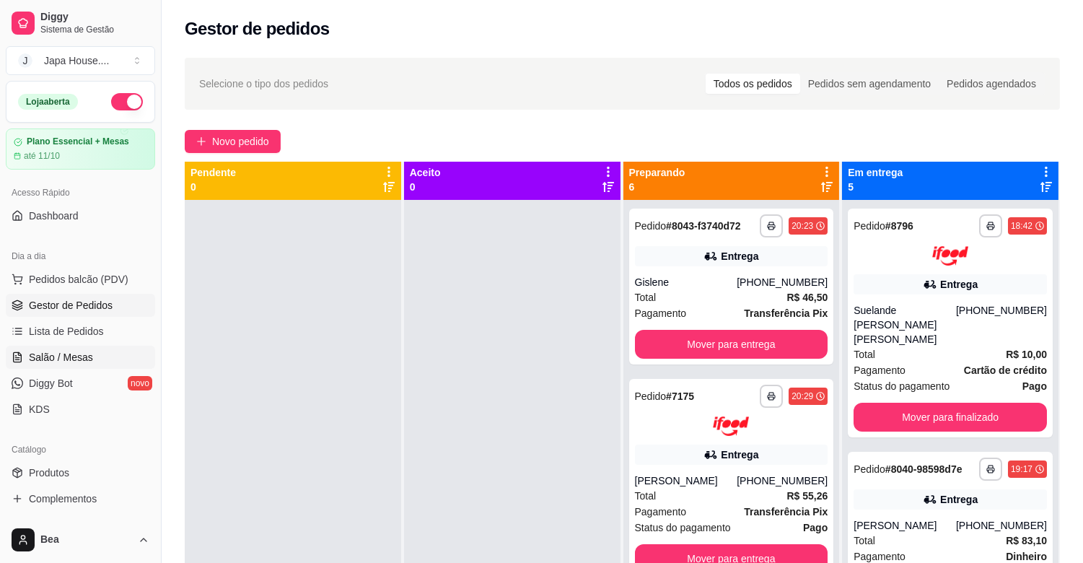
click at [59, 351] on span "Salão / Mesas" at bounding box center [61, 357] width 64 height 14
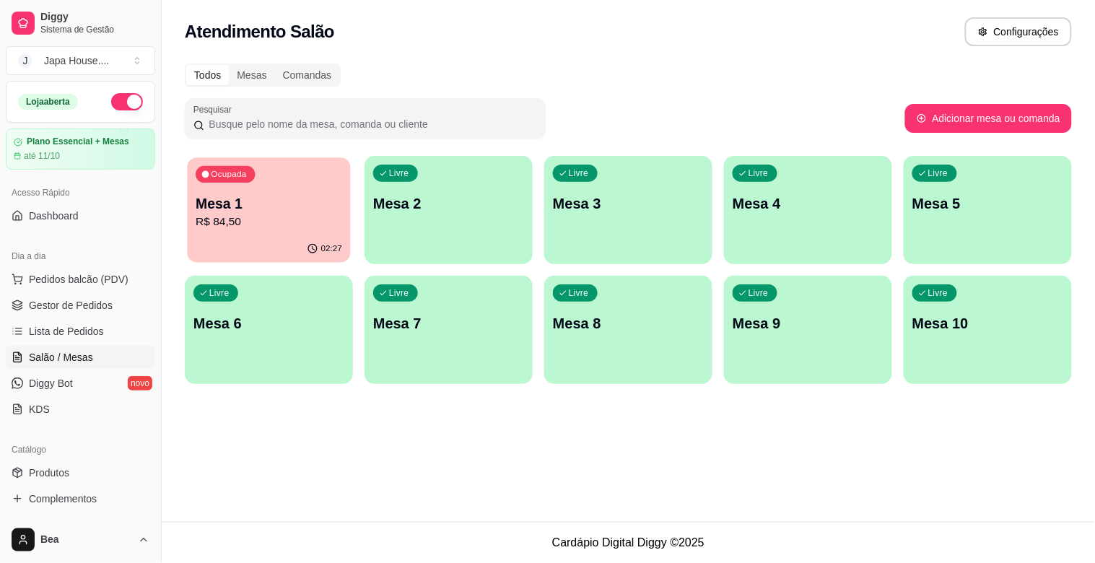
click at [301, 228] on p "R$ 84,50" at bounding box center [269, 222] width 147 height 17
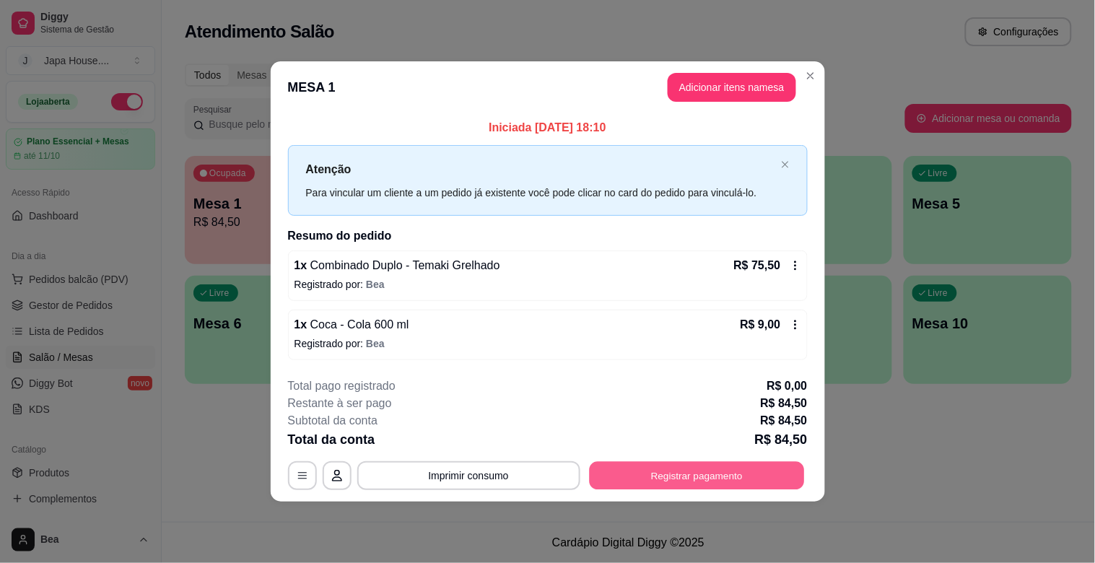
click at [683, 476] on button "Registrar pagamento" at bounding box center [696, 475] width 215 height 28
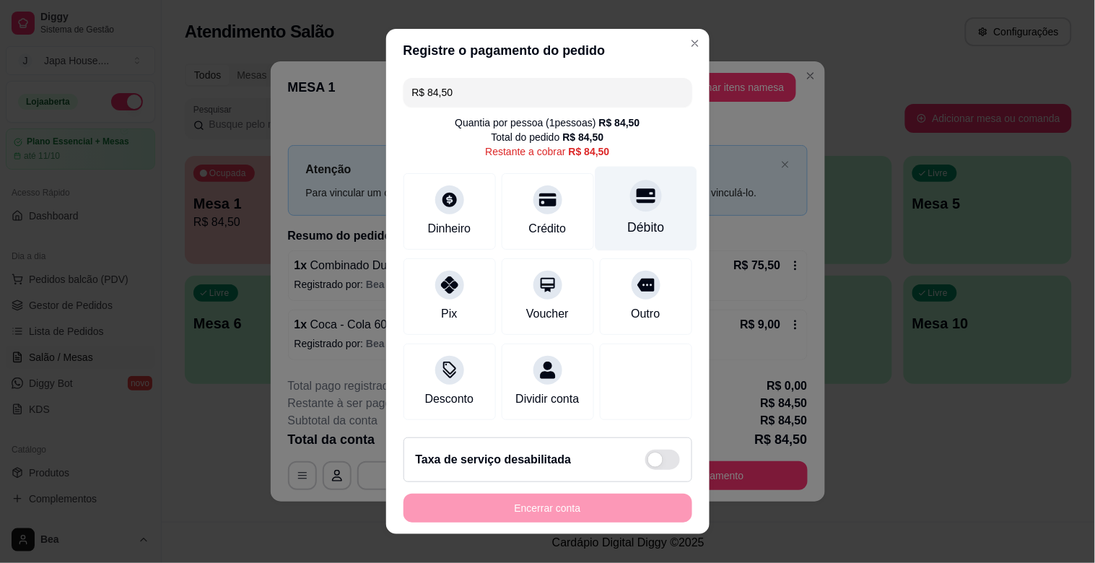
click at [623, 212] on div "Débito" at bounding box center [646, 209] width 102 height 84
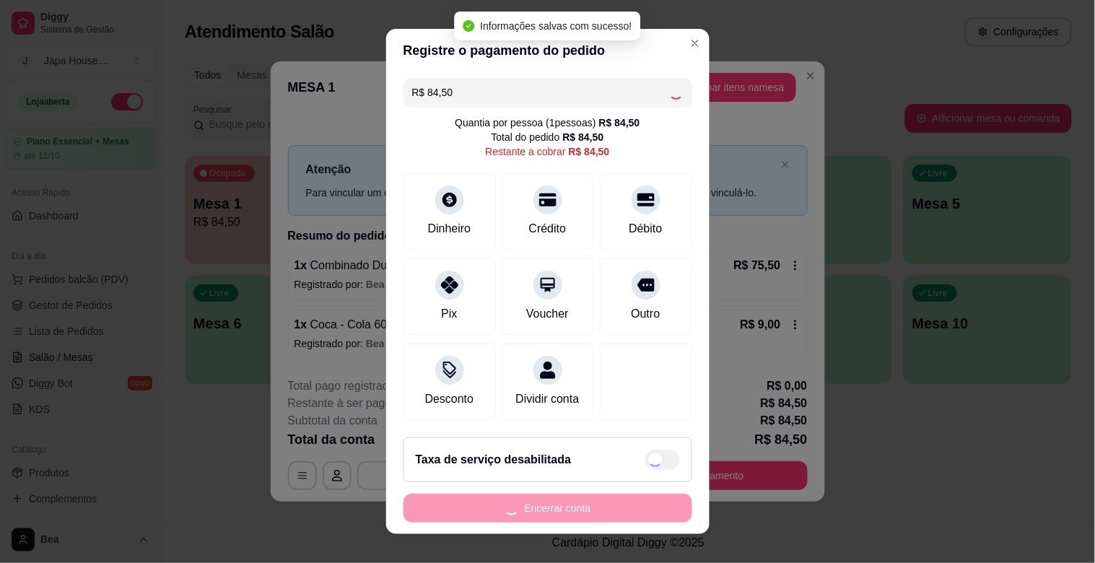
type input "R$ 0,00"
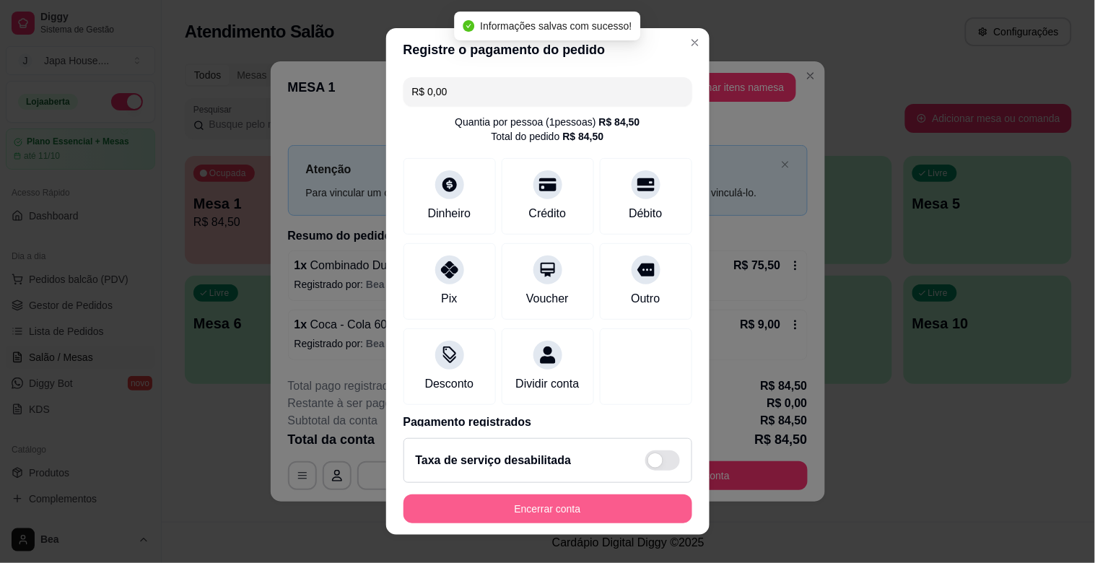
click at [538, 515] on button "Encerrar conta" at bounding box center [547, 508] width 289 height 29
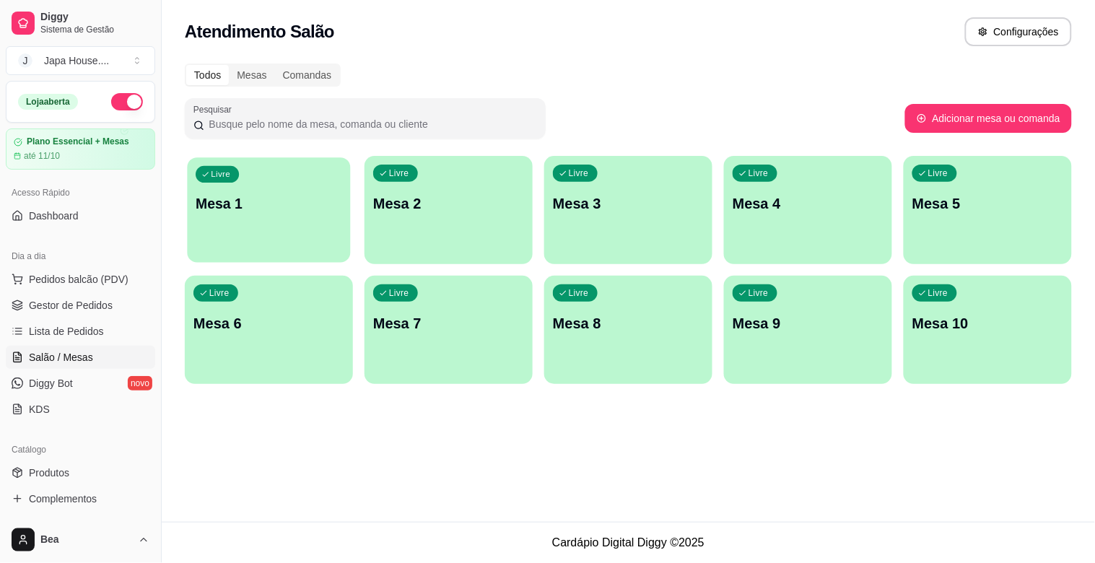
click at [311, 195] on p "Mesa 1" at bounding box center [269, 203] width 147 height 19
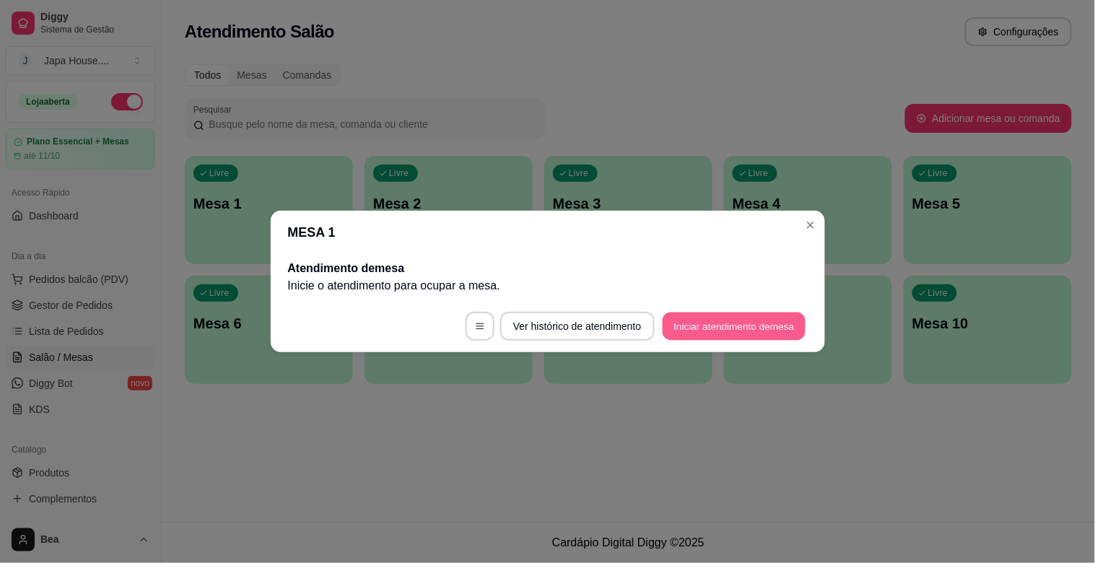
click at [718, 329] on button "Iniciar atendimento de mesa" at bounding box center [734, 327] width 143 height 28
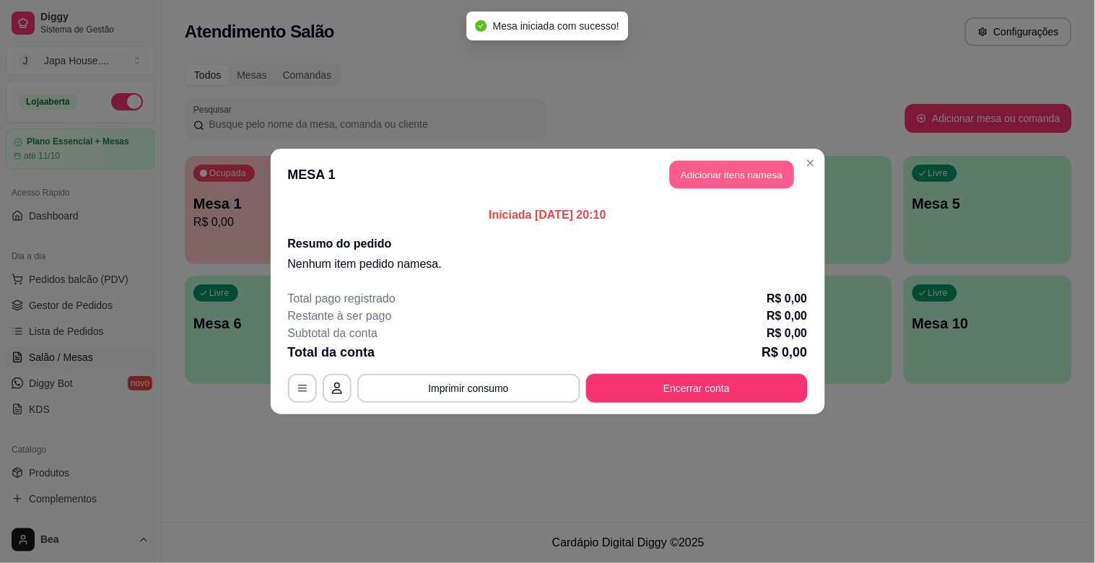
click at [715, 170] on button "Adicionar itens na mesa" at bounding box center [732, 175] width 124 height 28
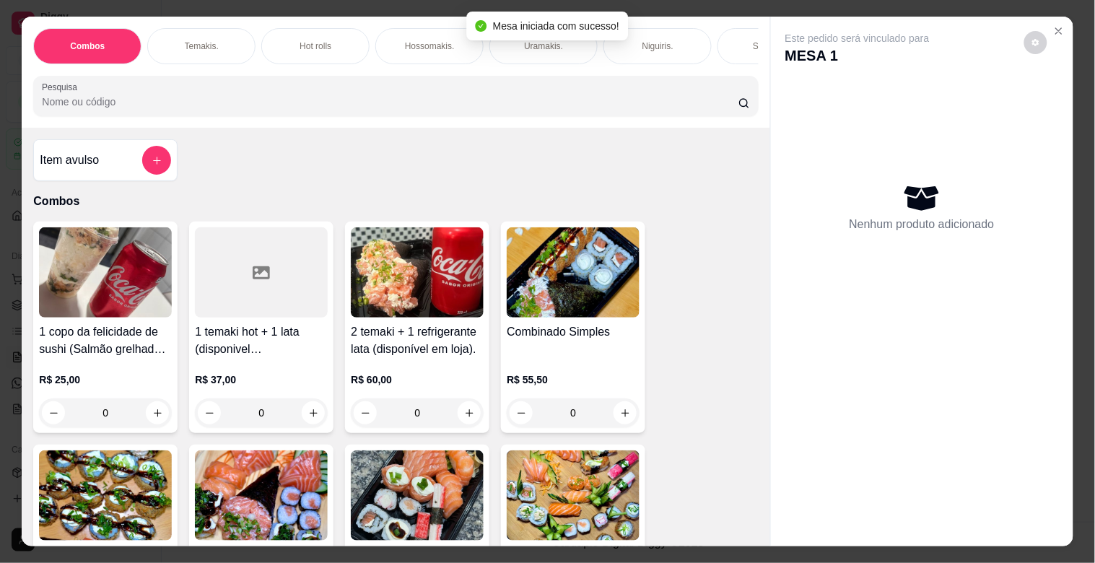
click at [169, 35] on div "Temakis." at bounding box center [201, 46] width 108 height 36
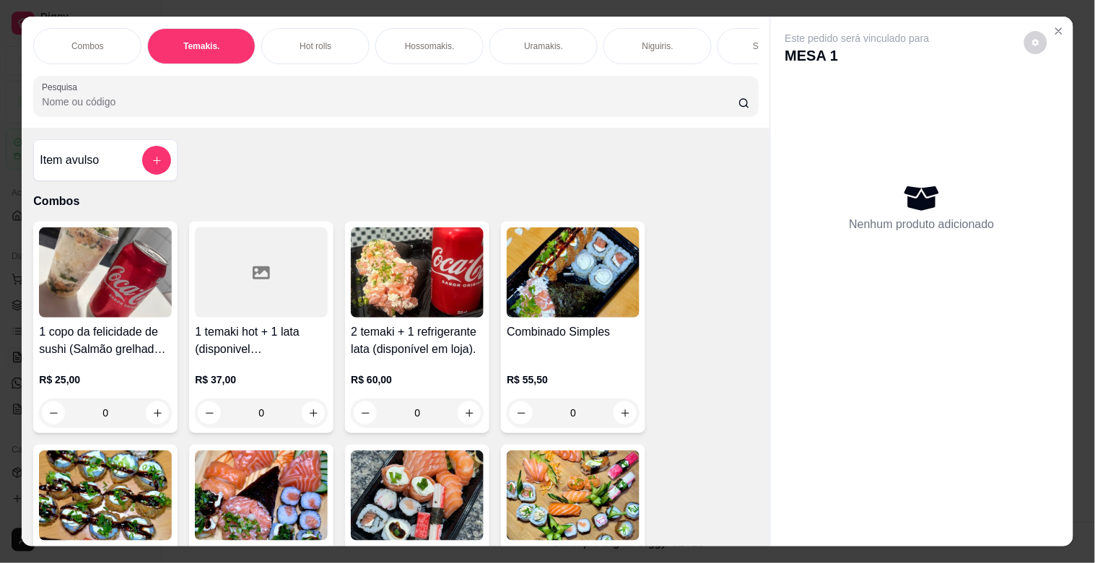
scroll to position [35, 0]
